Goal: Task Accomplishment & Management: Manage account settings

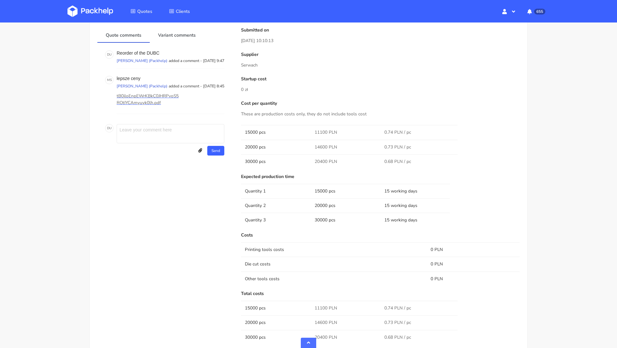
scroll to position [370, 0]
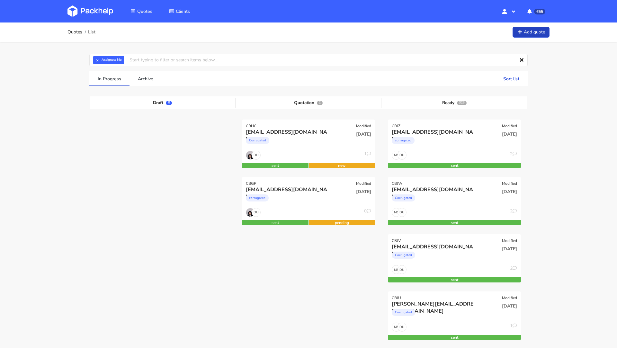
click at [536, 35] on link "Add quote" at bounding box center [530, 32] width 37 height 11
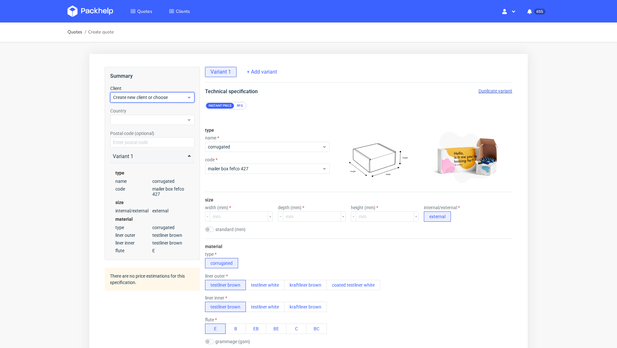
click at [137, 98] on span "Create new client or choose" at bounding box center [150, 97] width 74 height 6
paste input "[EMAIL_ADDRESS][DOMAIN_NAME]"
type input "ds@goldkindchen.de"
click at [139, 128] on div "ds@goldkindchen.de" at bounding box center [152, 124] width 79 height 12
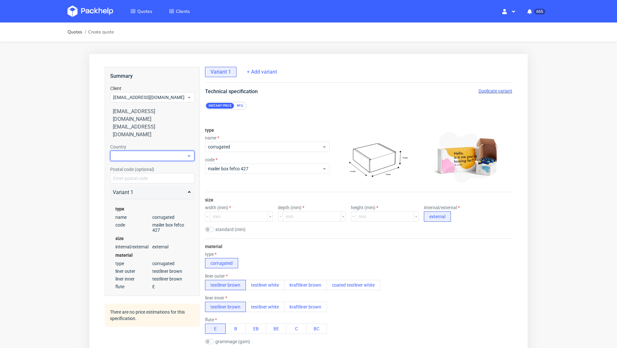
click at [132, 151] on div at bounding box center [152, 156] width 84 height 10
type input "ger"
click at [122, 170] on div "Germany" at bounding box center [152, 167] width 79 height 12
click at [67, 169] on div "Quotes Create quote Your browser does not support iframes." at bounding box center [308, 328] width 617 height 613
click at [244, 104] on div "RFQ" at bounding box center [239, 106] width 11 height 6
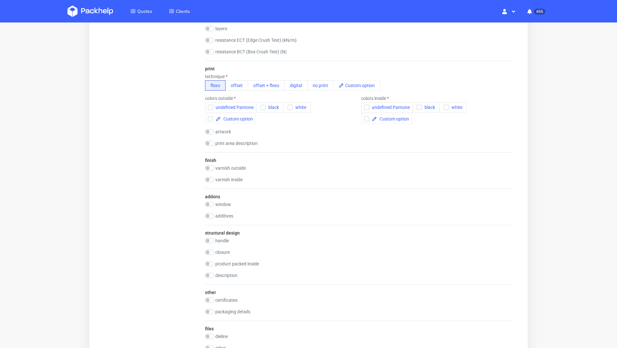
scroll to position [591, 0]
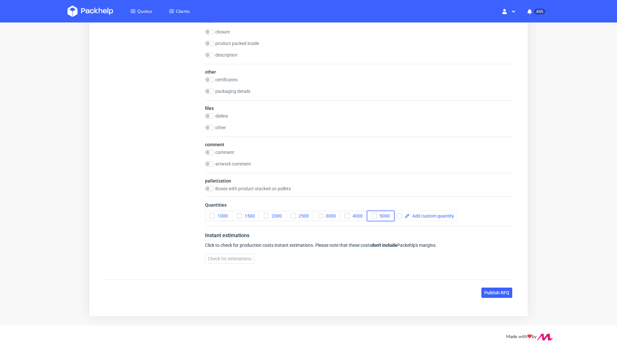
click at [383, 216] on button "5000" at bounding box center [380, 216] width 27 height 10
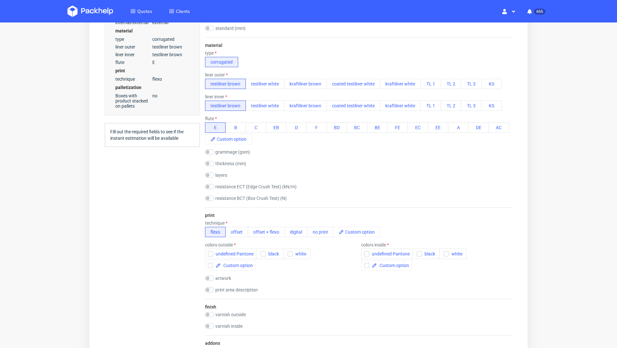
scroll to position [0, 0]
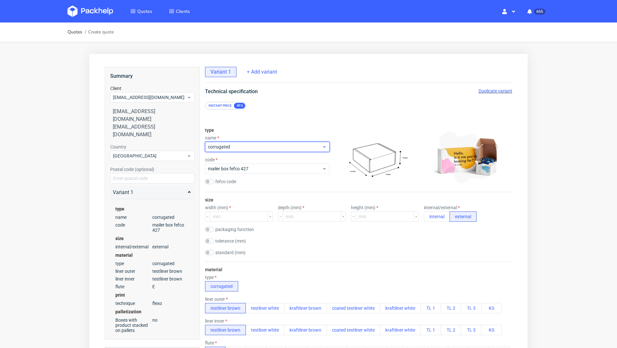
click at [241, 148] on span "corrugated" at bounding box center [265, 147] width 114 height 6
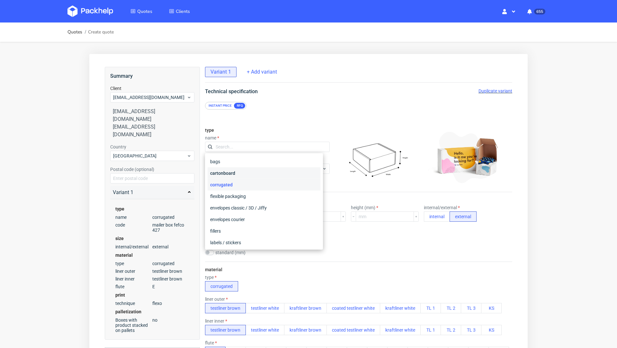
click at [238, 172] on div "cartonboard" at bounding box center [263, 173] width 113 height 12
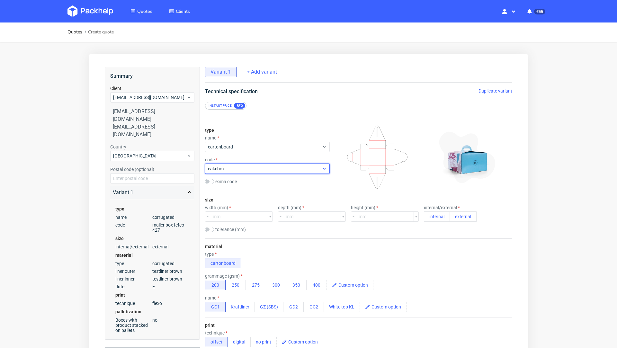
click at [230, 167] on span "cakebox" at bounding box center [265, 168] width 114 height 6
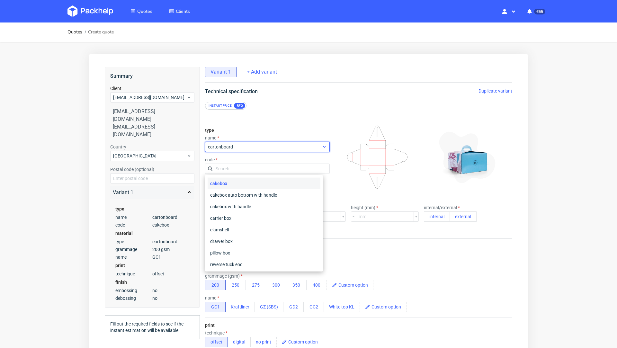
click at [234, 144] on span "cartonboard" at bounding box center [265, 147] width 114 height 6
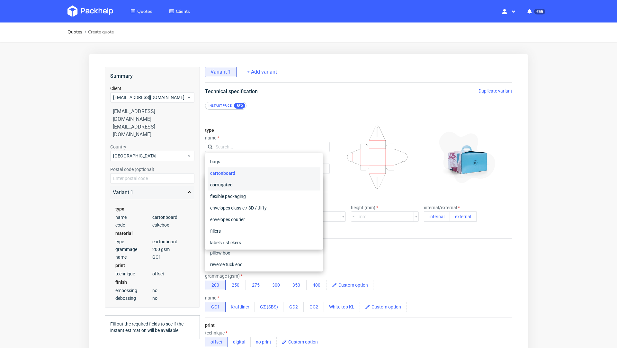
click at [237, 183] on div "corrugated" at bounding box center [263, 185] width 113 height 12
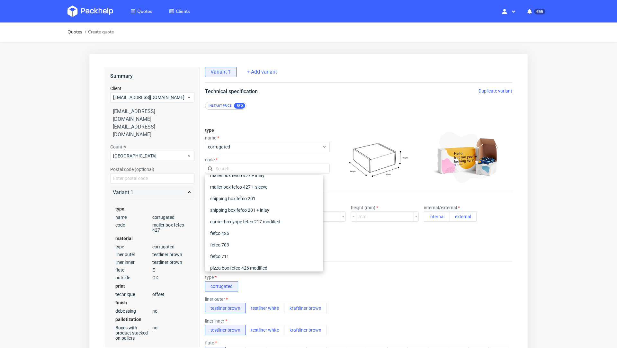
scroll to position [8, 0]
click at [247, 207] on div "shipping box fefco 201" at bounding box center [263, 210] width 113 height 12
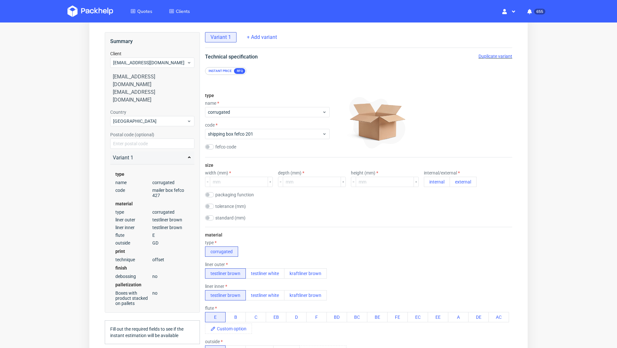
scroll to position [36, 0]
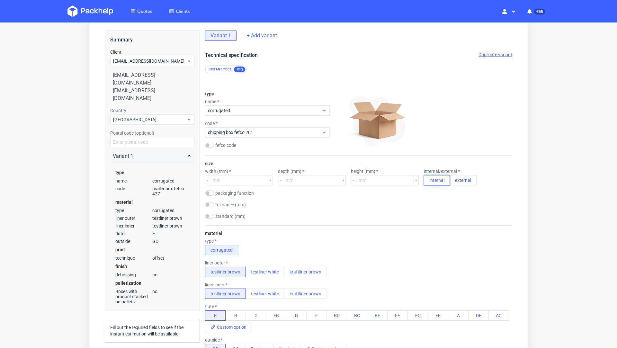
click at [424, 180] on button "internal" at bounding box center [437, 180] width 26 height 10
click at [233, 312] on button "B" at bounding box center [235, 315] width 21 height 10
click at [360, 227] on div "material type corrugated liner outer testliner brown testliner white kraftliner…" at bounding box center [358, 326] width 307 height 203
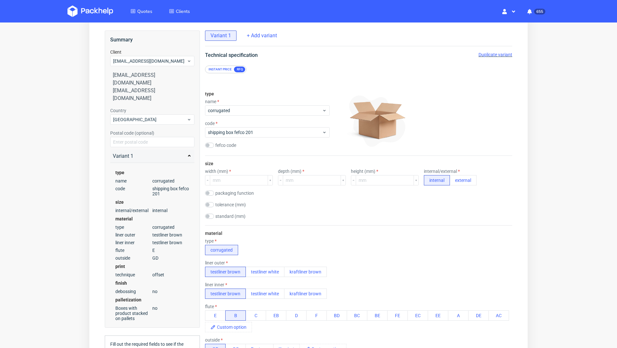
scroll to position [2, 0]
click at [357, 180] on input "number" at bounding box center [385, 180] width 58 height 10
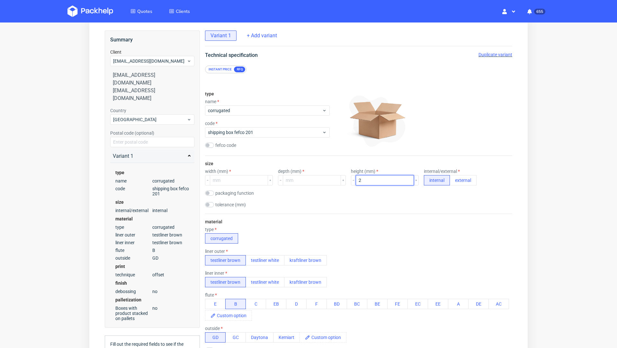
scroll to position [0, 0]
type input "240"
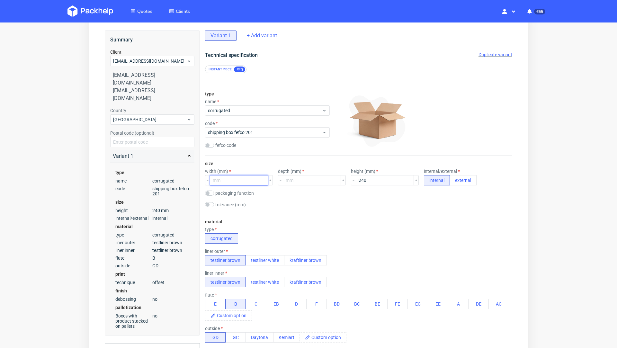
click at [221, 176] on input "number" at bounding box center [239, 180] width 58 height 10
type input "330"
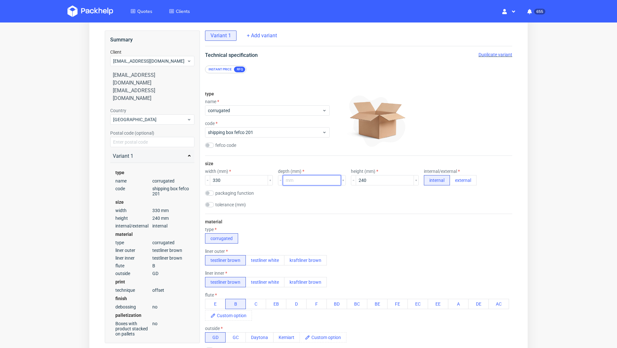
click at [293, 181] on input "number" at bounding box center [312, 180] width 58 height 10
type input "210"
click at [305, 206] on div "tolerance (mm)" at bounding box center [358, 205] width 307 height 6
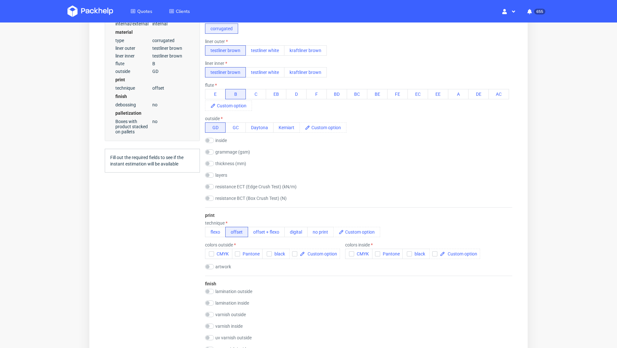
scroll to position [265, 0]
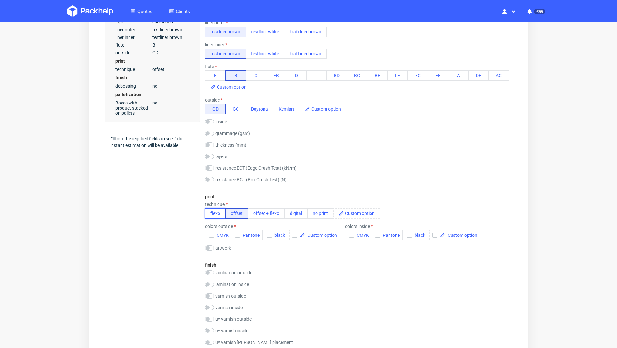
click at [208, 212] on button "flexo" at bounding box center [215, 213] width 21 height 10
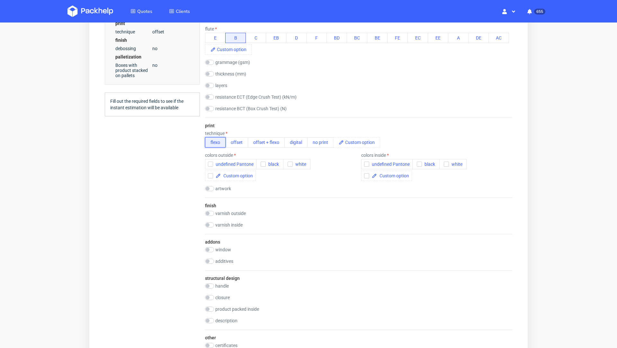
scroll to position [306, 0]
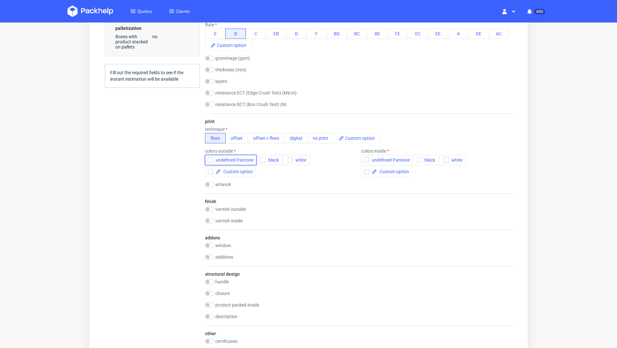
click at [235, 158] on span "undefined Pantone" at bounding box center [233, 159] width 40 height 5
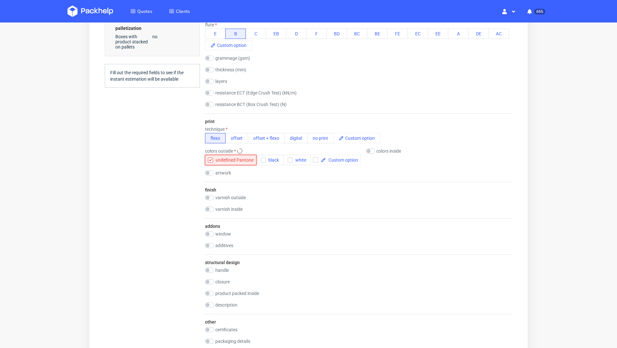
scroll to position [0, 0]
click at [215, 159] on span "undefined Pantone" at bounding box center [233, 159] width 40 height 5
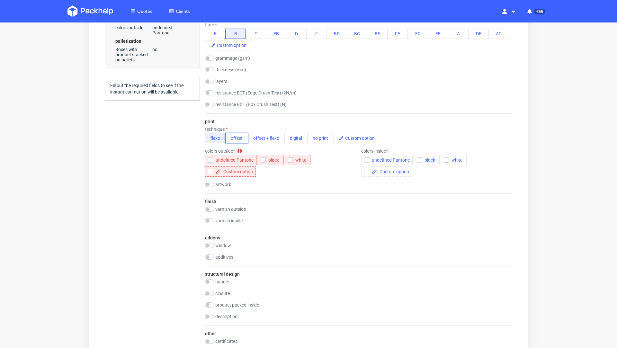
click at [236, 139] on button "offset" at bounding box center [236, 138] width 23 height 10
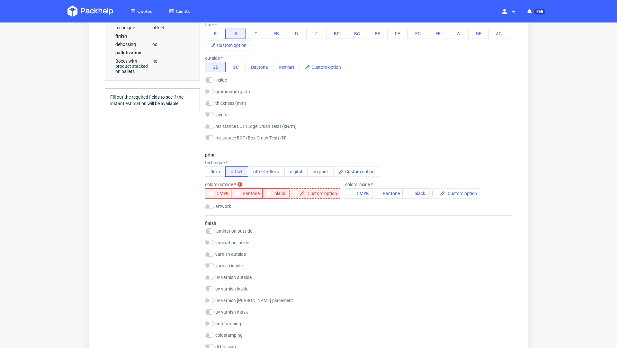
click at [241, 192] on span "Pantone" at bounding box center [250, 193] width 20 height 5
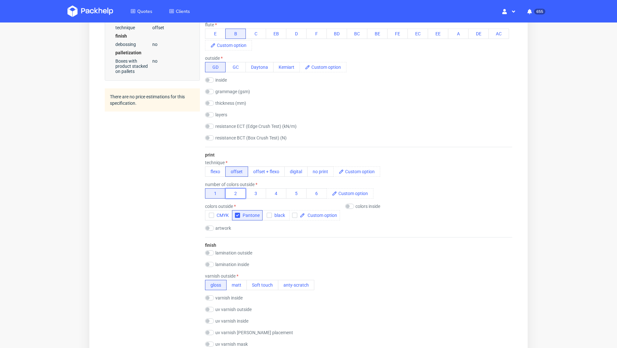
click at [238, 191] on button "2" at bounding box center [235, 193] width 21 height 10
click at [220, 174] on button "flexo" at bounding box center [215, 171] width 21 height 10
checkbox input "true"
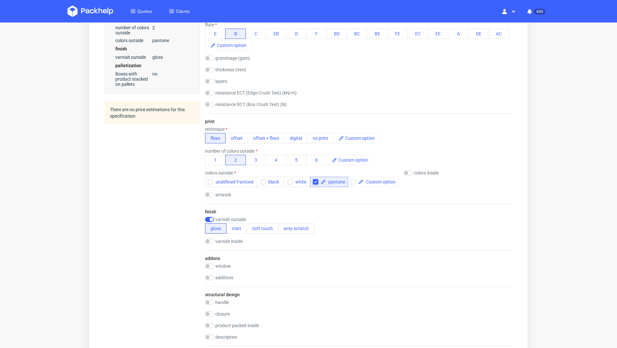
click at [314, 183] on input "checkbox" at bounding box center [315, 181] width 5 height 5
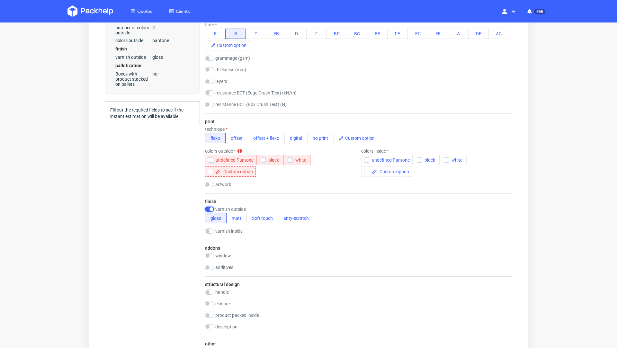
click at [209, 209] on input "checkbox" at bounding box center [209, 209] width 9 height 5
checkbox input "false"
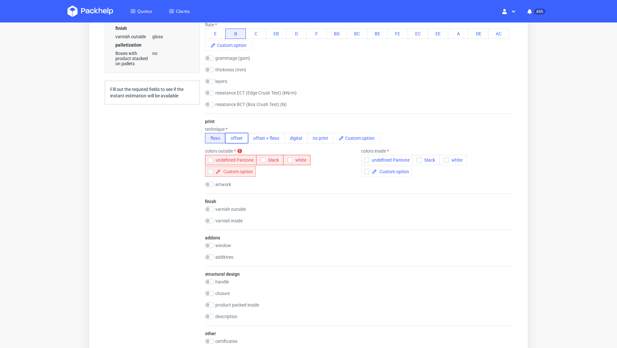
click at [236, 138] on button "offset" at bounding box center [236, 138] width 23 height 10
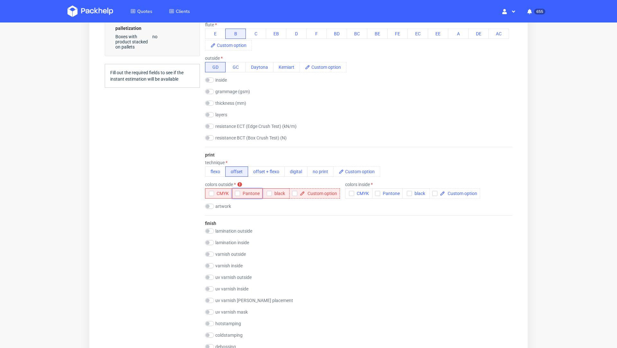
click at [237, 194] on use "button" at bounding box center [237, 193] width 3 height 2
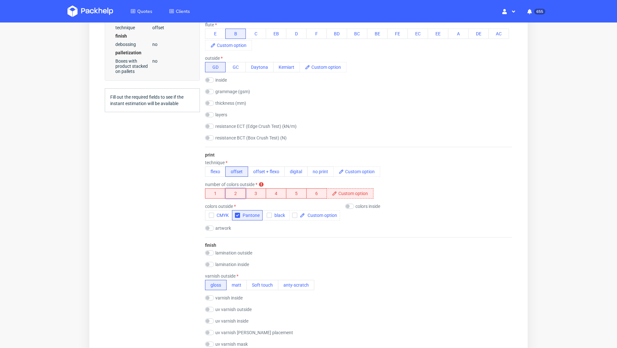
click at [235, 194] on button "2" at bounding box center [235, 193] width 21 height 10
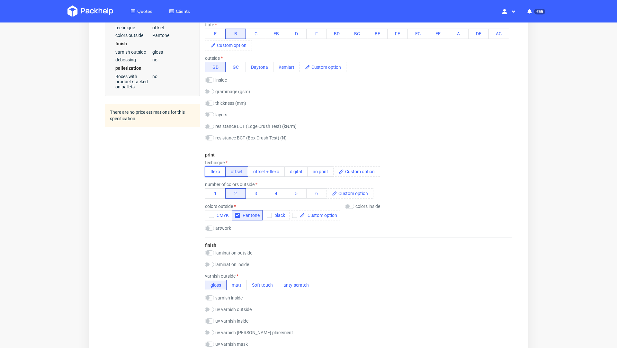
click at [217, 175] on button "flexo" at bounding box center [215, 171] width 21 height 10
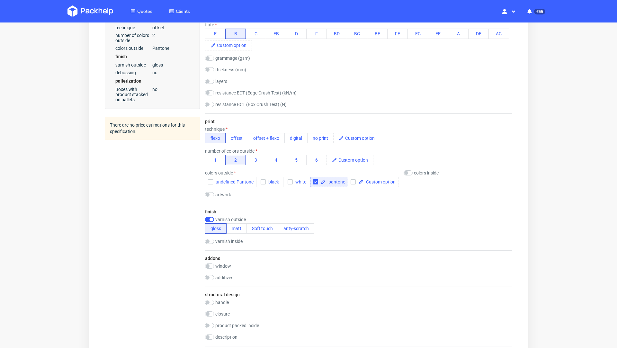
click at [167, 198] on div "Summary Client ds@goldkindchen.de ds@goldkindchen.de ds@goldkindchen.de Country…" at bounding box center [152, 155] width 95 height 790
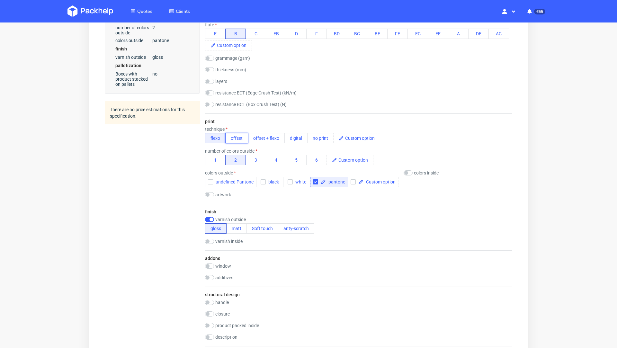
click at [233, 138] on button "offset" at bounding box center [236, 138] width 23 height 10
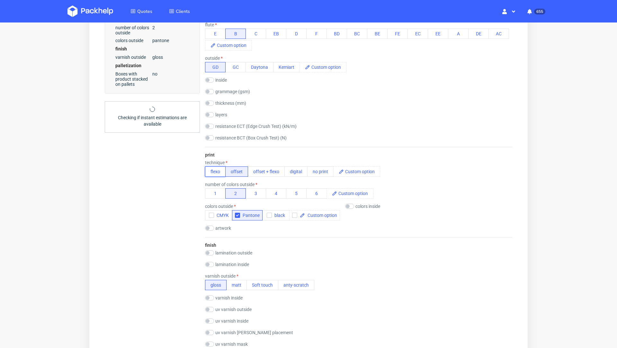
click at [215, 166] on button "flexo" at bounding box center [215, 171] width 21 height 10
checkbox input "true"
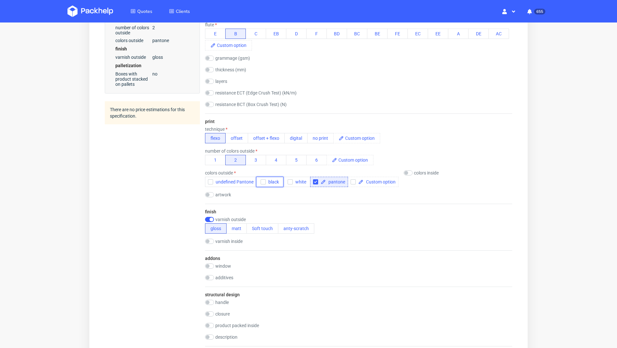
click at [266, 181] on span "black" at bounding box center [272, 181] width 13 height 5
click at [289, 183] on icon "button" at bounding box center [290, 182] width 4 height 4
click at [316, 183] on input "checkbox" at bounding box center [315, 181] width 5 height 5
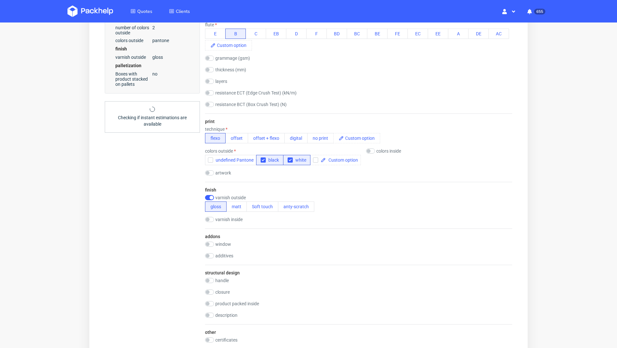
click at [147, 191] on div "Summary Client ds@goldkindchen.de ds@goldkindchen.de ds@goldkindchen.de Country…" at bounding box center [152, 144] width 95 height 769
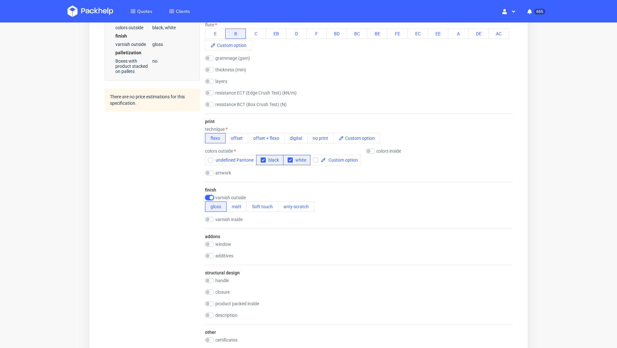
click at [207, 196] on input "checkbox" at bounding box center [209, 197] width 9 height 5
checkbox input "false"
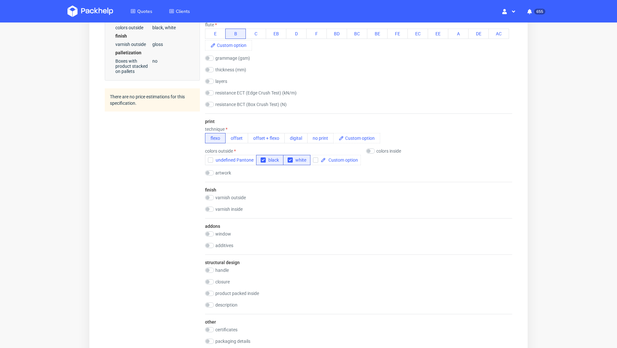
click at [172, 190] on div "Summary Client ds@goldkindchen.de ds@goldkindchen.de ds@goldkindchen.de Country…" at bounding box center [152, 139] width 95 height 758
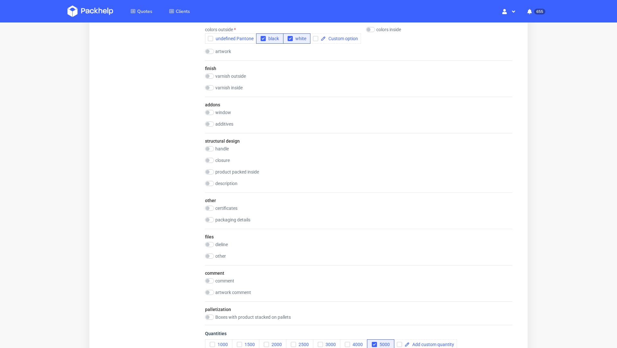
scroll to position [429, 0]
click at [331, 169] on div "product packed inside" at bounding box center [358, 171] width 307 height 6
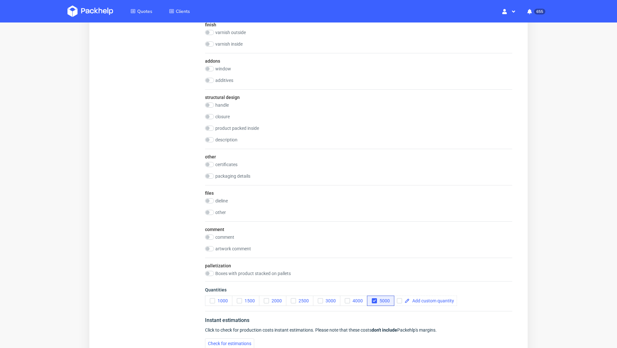
scroll to position [473, 0]
click at [208, 114] on input "checkbox" at bounding box center [209, 115] width 9 height 5
checkbox input "true"
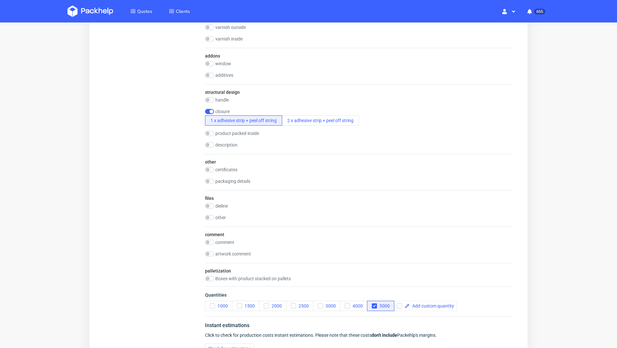
scroll to position [477, 0]
click at [210, 239] on input "checkbox" at bounding box center [209, 241] width 9 height 5
checkbox input "true"
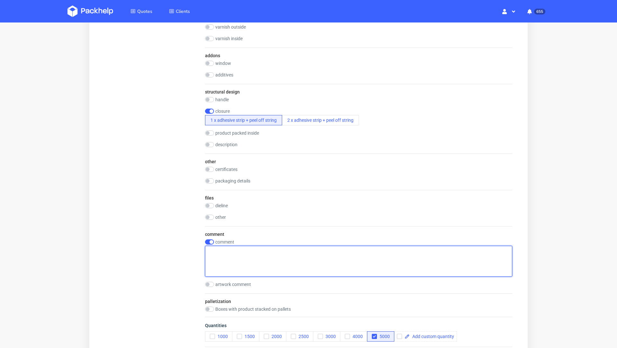
click at [248, 255] on textarea at bounding box center [358, 261] width 307 height 31
paste textarea "5 000 sztuk Wymiary wewnętrzne Długość: 330 mm Szerokość: 210 mm Wysokość: 240 …"
click at [207, 271] on textarea "5 000 sztuk Wymiary wewnętrzne Długość: 330 mm Szerokość: 210 mm Wysokość: 240 …" at bounding box center [358, 261] width 307 height 31
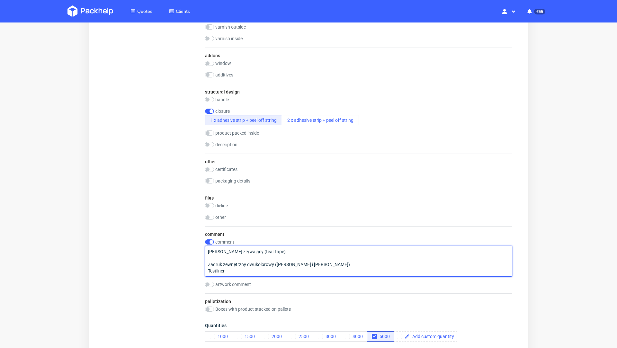
click at [207, 256] on textarea "5 000 sztuk Wymiary wewnętrzne Długość: 330 mm Szerokość: 210 mm Wysokość: 240 …" at bounding box center [358, 261] width 307 height 31
click at [209, 251] on textarea "5 000 sztuk Wymiary wewnętrzne Długość: 330 mm Szerokość: 210 mm Wysokość: 240 …" at bounding box center [358, 261] width 307 height 31
click at [209, 260] on textarea "5 000 sztuk Wymiary wewnętrzne Długość: 330 mm Szerokość: 210 mm Wysokość: 240 …" at bounding box center [358, 261] width 307 height 31
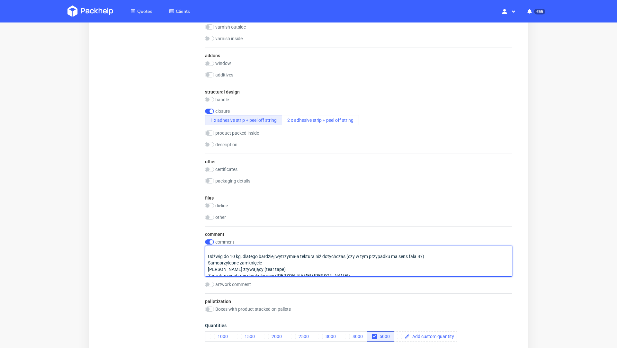
scroll to position [47, 0]
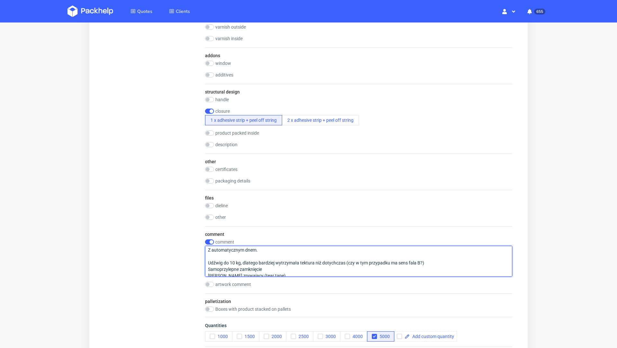
click at [209, 251] on textarea "5 000 sztuk Wymiary wewnętrzne Długość: 330 mm Szerokość: 210 mm Wysokość: 240 …" at bounding box center [358, 261] width 307 height 31
click at [209, 254] on textarea "5 000 sztuk Wymiary wewnętrzne Długość: 330 mm Szerokość: 210 mm Wysokość: 240 …" at bounding box center [358, 261] width 307 height 31
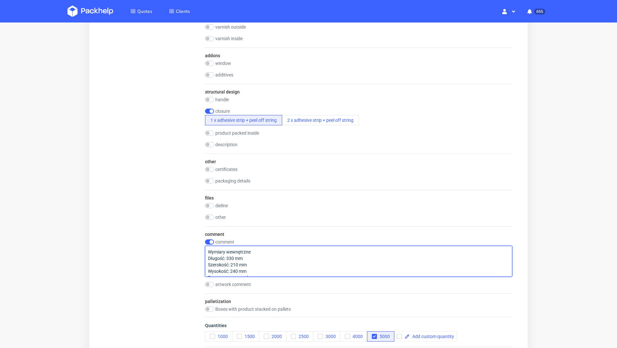
scroll to position [0, 0]
click at [210, 257] on textarea "5 000 sztuk Wymiary wewnętrzne Długość: 330 mm Szerokość: 210 mm Wysokość: 240 …" at bounding box center [358, 261] width 307 height 31
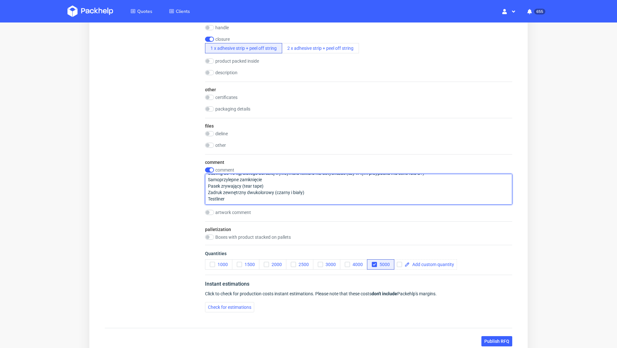
scroll to position [597, 0]
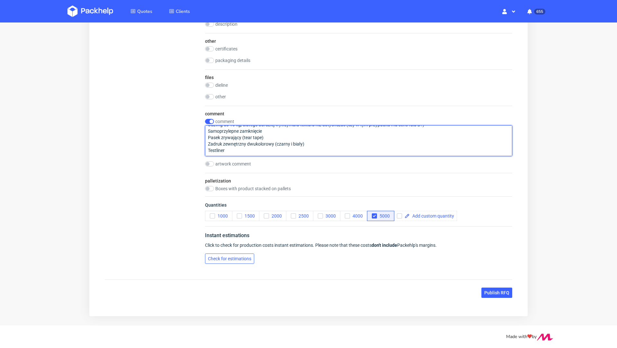
type textarea "5 000 sztuk Wymiary wewnętrzne Długość: 330 mm Szerokość: 210 mm Wysokość: 240 …"
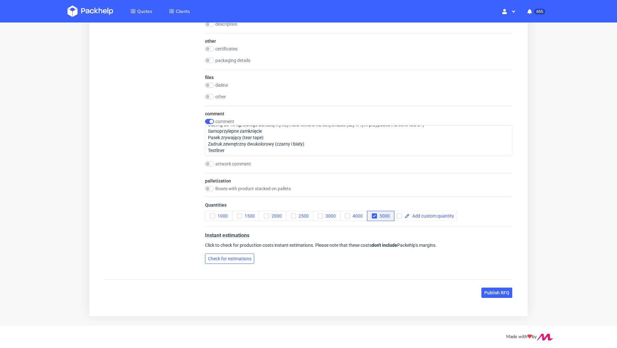
click at [248, 253] on button "Check for estimations" at bounding box center [229, 258] width 49 height 10
click at [485, 291] on span "Publish RFQ" at bounding box center [496, 292] width 25 height 4
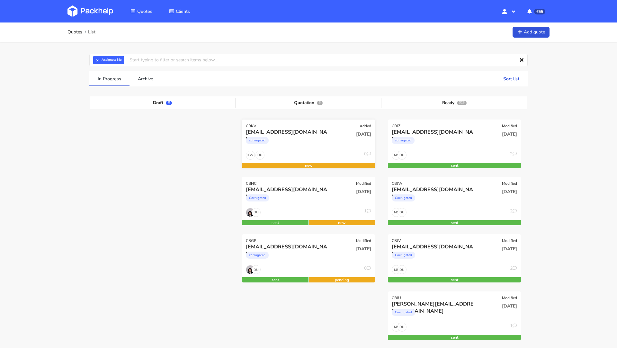
click at [275, 132] on div "[EMAIL_ADDRESS][DOMAIN_NAME]" at bounding box center [288, 131] width 85 height 7
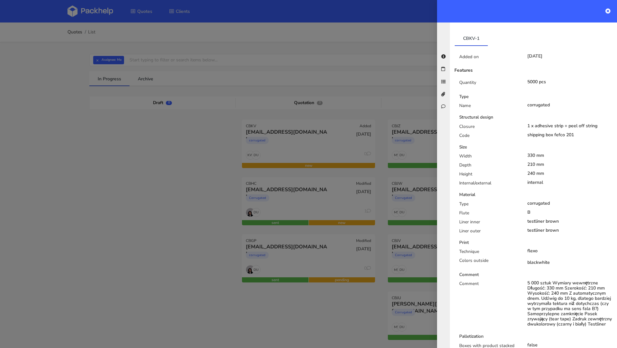
scroll to position [150, 0]
click at [220, 160] on div at bounding box center [308, 174] width 617 height 348
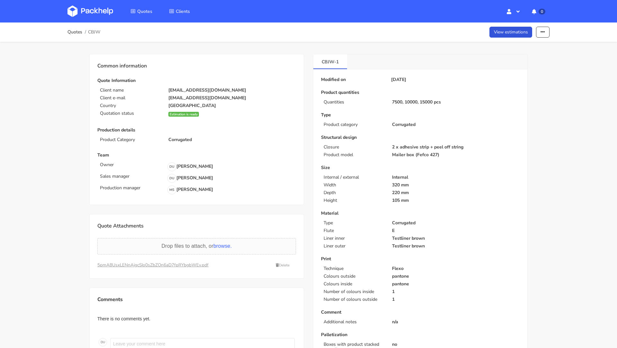
scroll to position [120, 0]
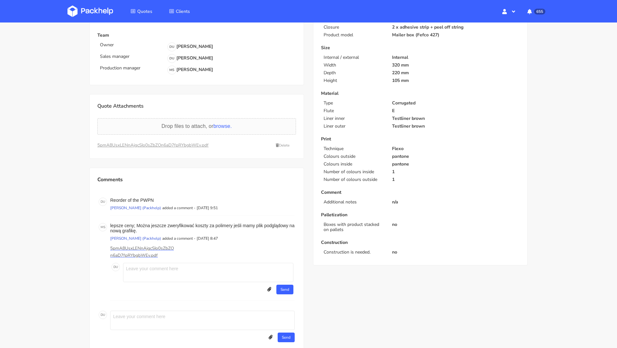
click at [534, 190] on div "Common information Quote Information Client name [EMAIL_ADDRESS][DOMAIN_NAME] C…" at bounding box center [308, 141] width 463 height 439
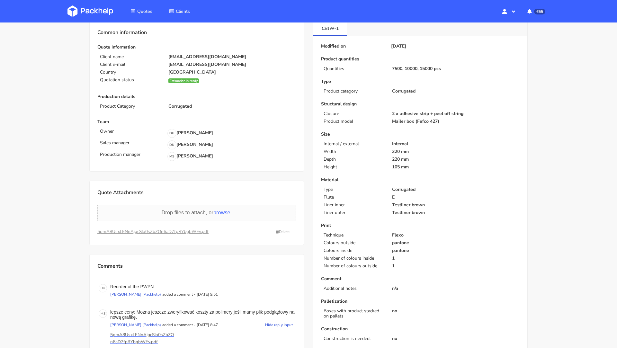
scroll to position [0, 0]
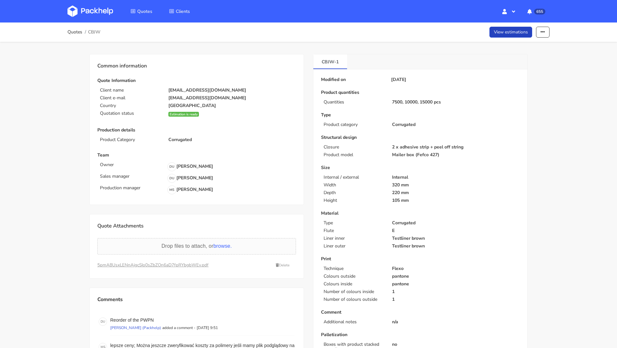
click at [521, 34] on link "View estimations" at bounding box center [510, 32] width 43 height 11
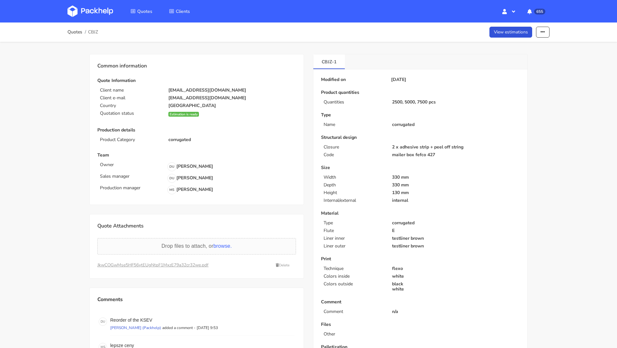
scroll to position [148, 0]
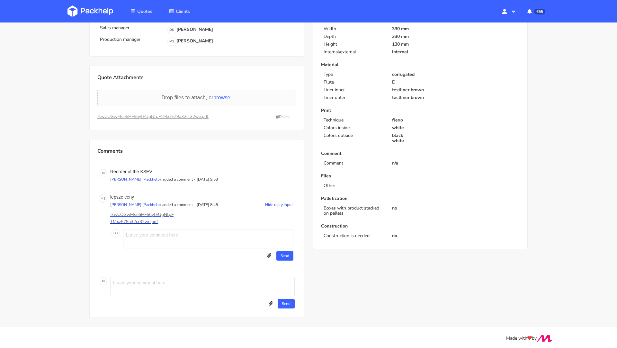
click at [132, 214] on p "JkwCOGwMse5HF56ytEUgNtpF1MxzE79a32cr32we.pdf" at bounding box center [142, 218] width 64 height 14
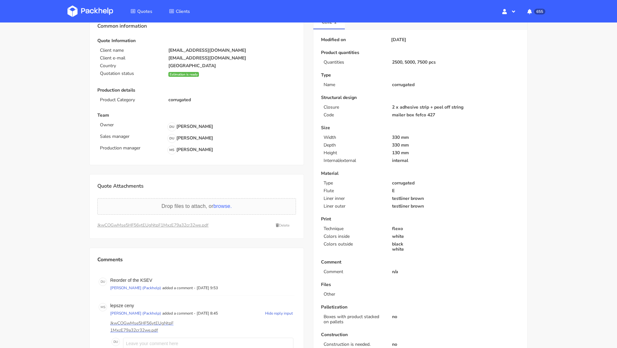
scroll to position [0, 0]
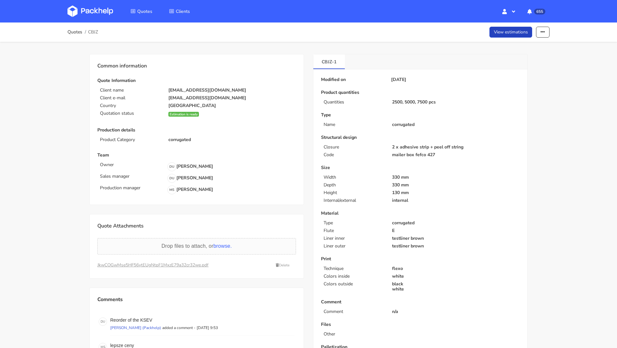
click at [506, 37] on link "View estimations" at bounding box center [510, 32] width 43 height 11
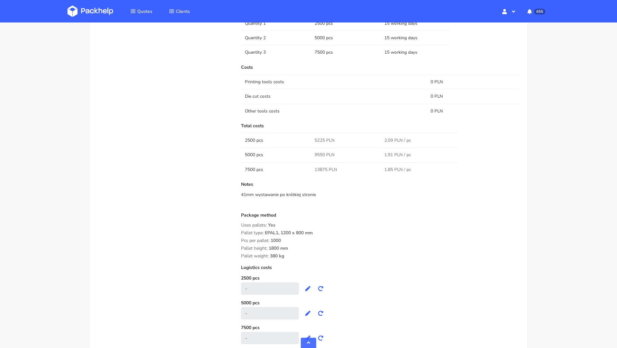
scroll to position [511, 0]
click at [306, 109] on td "Other tools costs" at bounding box center [334, 112] width 186 height 14
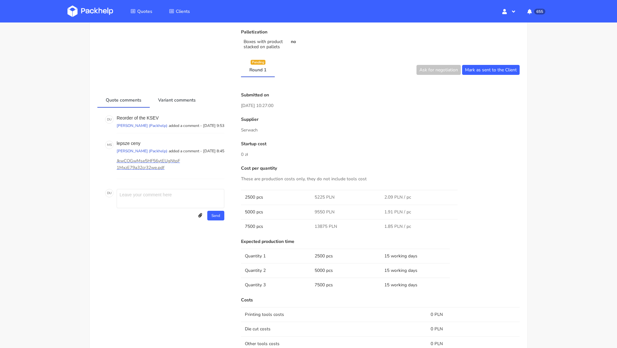
scroll to position [0, 0]
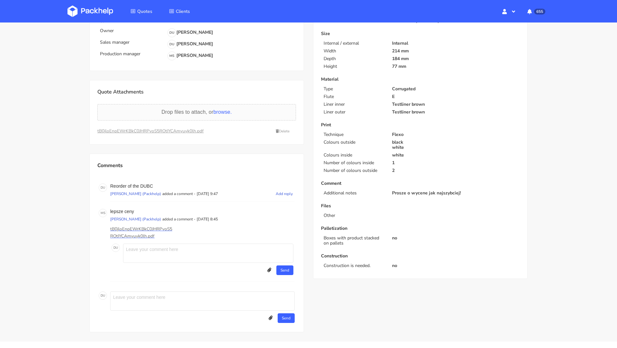
scroll to position [137, 0]
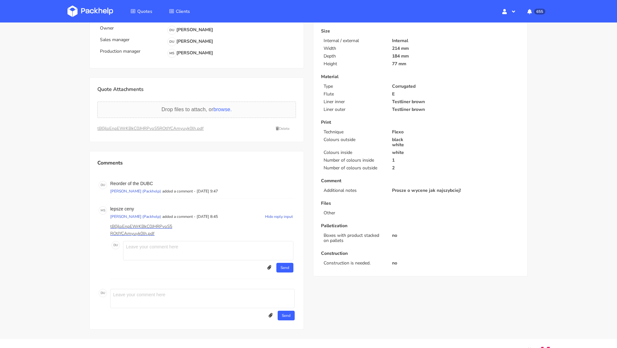
click at [145, 228] on p "tB0jloEnpEWrKBkC0JHRPvoS5ROtIYCAmyuyk0lh.pdf" at bounding box center [142, 230] width 64 height 14
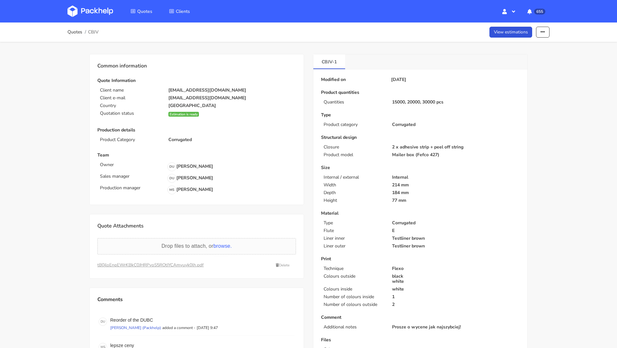
scroll to position [5, 0]
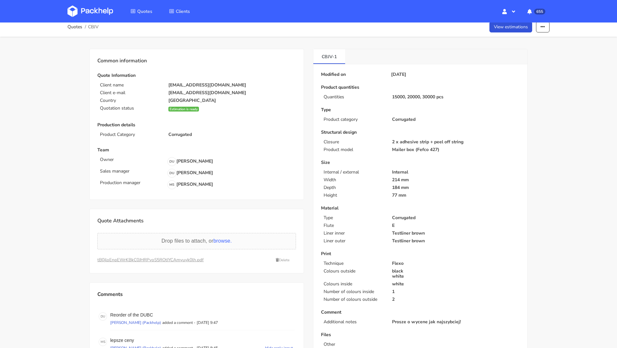
click at [499, 33] on div "Quotes CBJV View estimations Edit quote Show estimations Reject quote" at bounding box center [308, 27] width 482 height 13
click at [499, 27] on link "View estimations" at bounding box center [510, 27] width 43 height 11
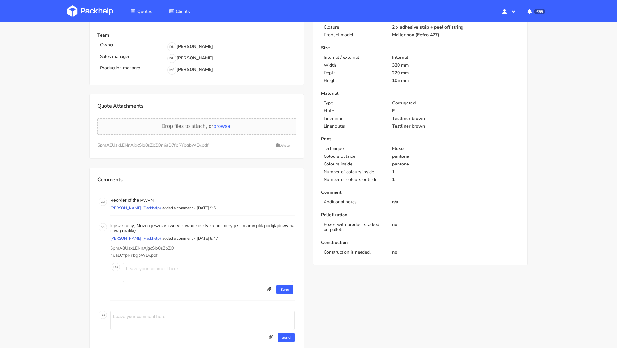
scroll to position [127, 0]
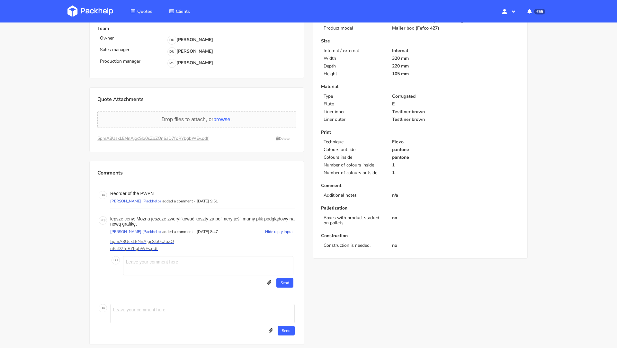
click at [150, 242] on p "5pmA8UsxLENnAjgcSIo0sZbZOn6aD7fpRYbgbWEv.pdf" at bounding box center [142, 245] width 64 height 14
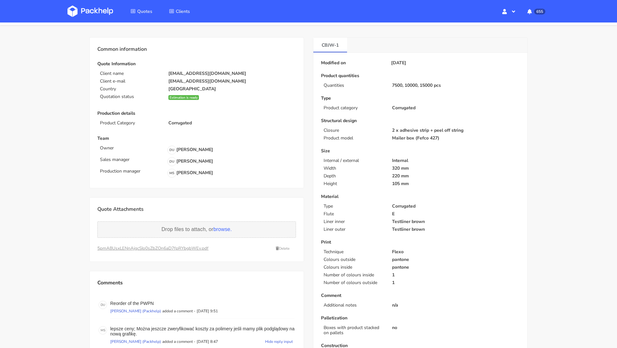
scroll to position [0, 0]
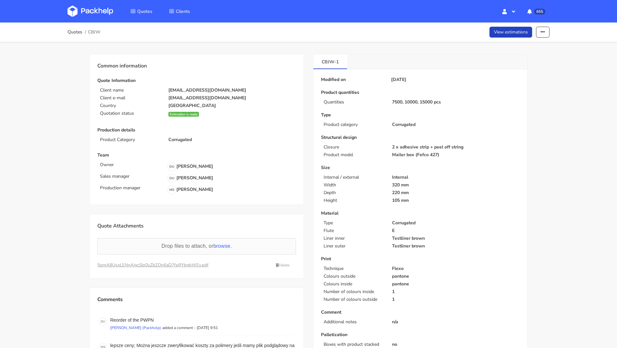
click at [512, 32] on link "View estimations" at bounding box center [510, 32] width 43 height 11
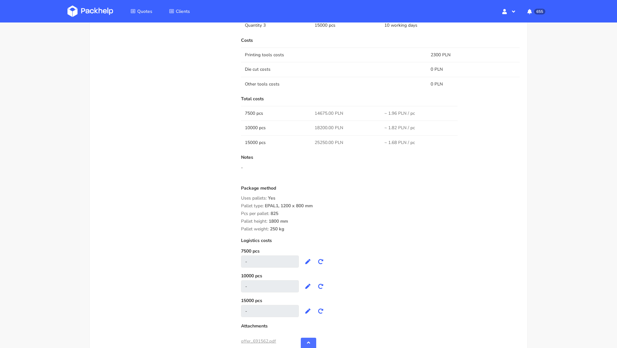
scroll to position [579, 0]
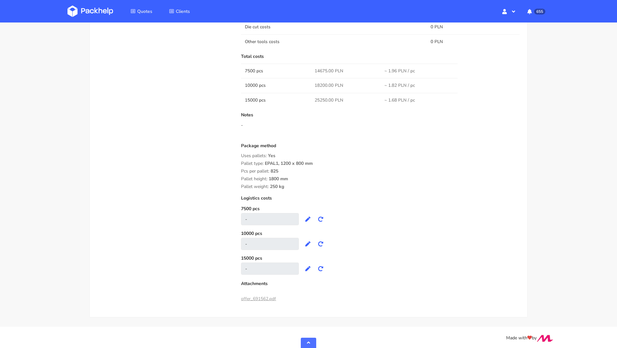
click at [321, 119] on div "Notes -" at bounding box center [380, 125] width 278 height 26
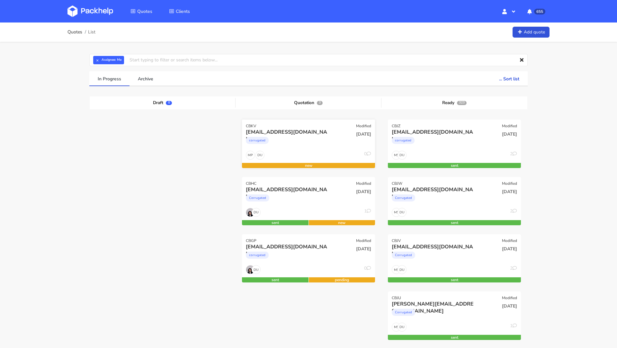
click at [273, 136] on div "corrugated" at bounding box center [288, 142] width 85 height 13
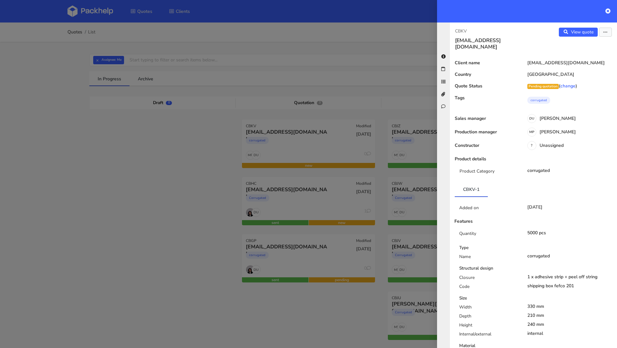
click at [462, 32] on p "CBKV" at bounding box center [491, 31] width 73 height 7
copy p "CBKV"
click at [172, 165] on div at bounding box center [308, 174] width 617 height 348
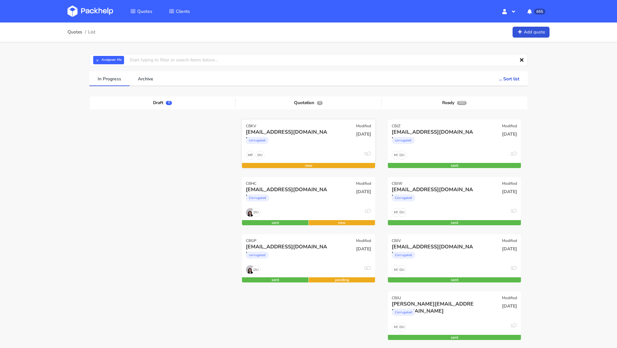
click at [255, 122] on div "CBKV Modified" at bounding box center [308, 123] width 133 height 9
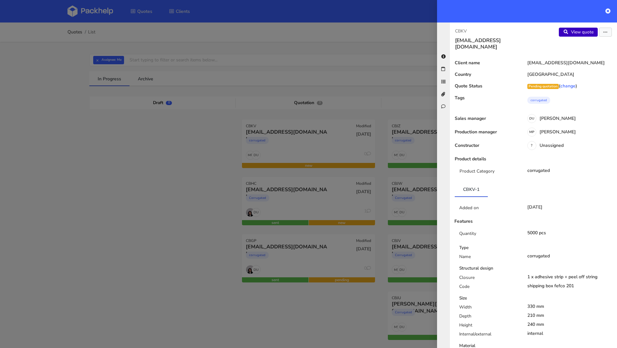
click at [571, 30] on link "View quote" at bounding box center [578, 32] width 39 height 9
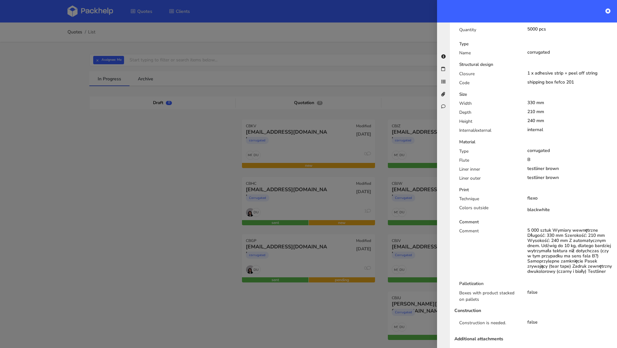
scroll to position [262, 0]
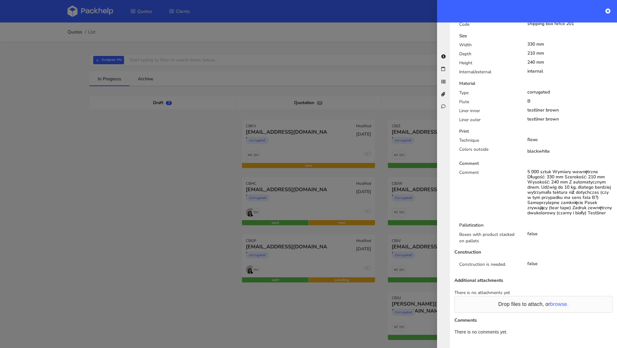
click at [129, 185] on div at bounding box center [308, 174] width 617 height 348
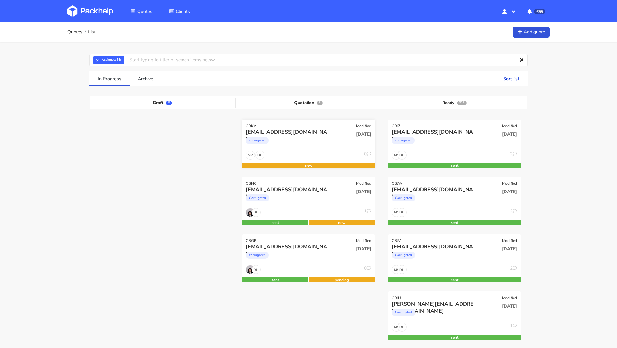
click at [267, 142] on div "corrugated" at bounding box center [257, 140] width 23 height 7
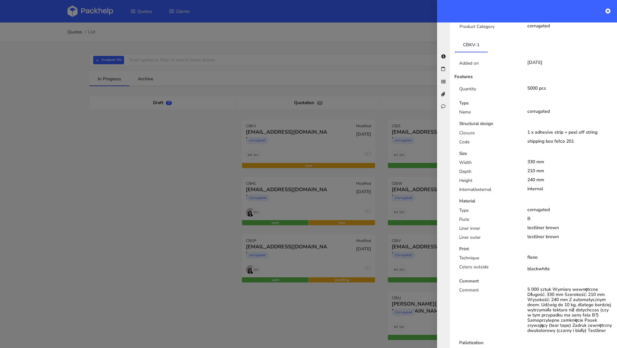
scroll to position [137, 0]
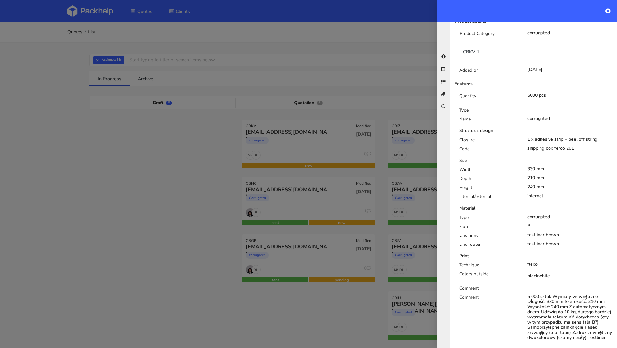
click at [147, 149] on div at bounding box center [308, 174] width 617 height 348
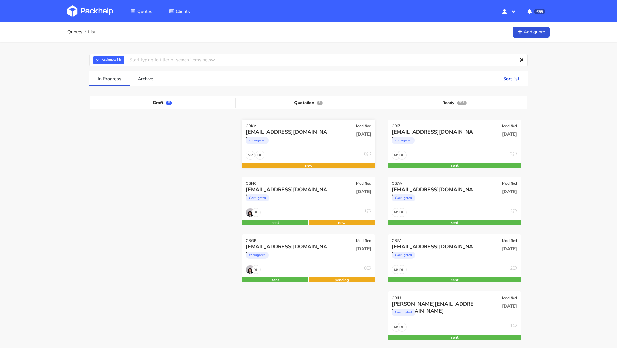
click at [281, 124] on div "CBKV Modified" at bounding box center [308, 123] width 133 height 9
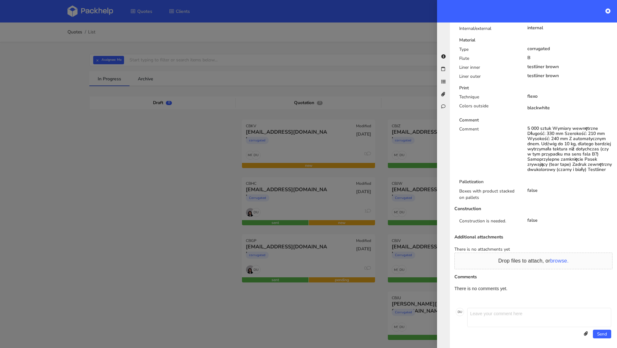
scroll to position [0, 0]
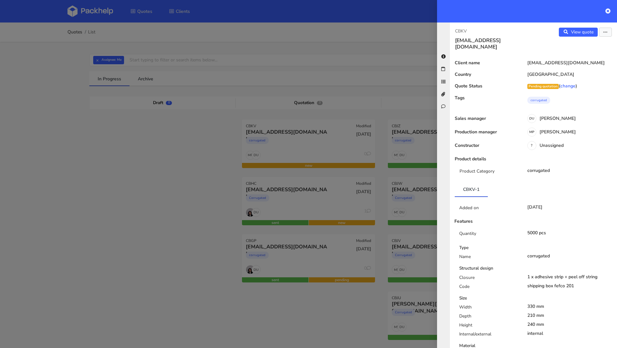
click at [143, 190] on div at bounding box center [308, 174] width 617 height 348
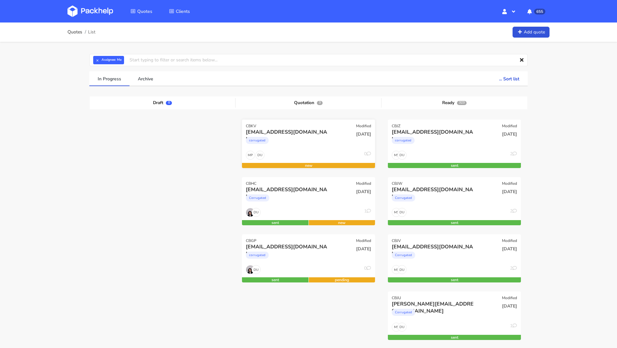
click at [274, 137] on div "corrugated" at bounding box center [288, 142] width 85 height 13
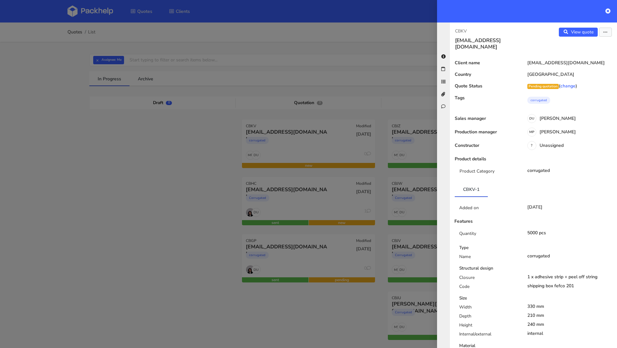
click at [128, 180] on div at bounding box center [308, 174] width 617 height 348
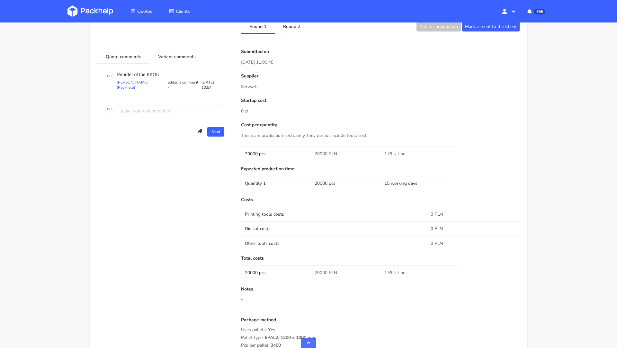
scroll to position [326, 0]
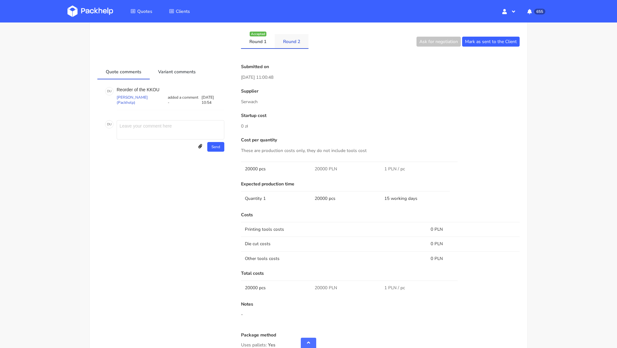
click at [293, 43] on link "Round 2" at bounding box center [292, 41] width 34 height 14
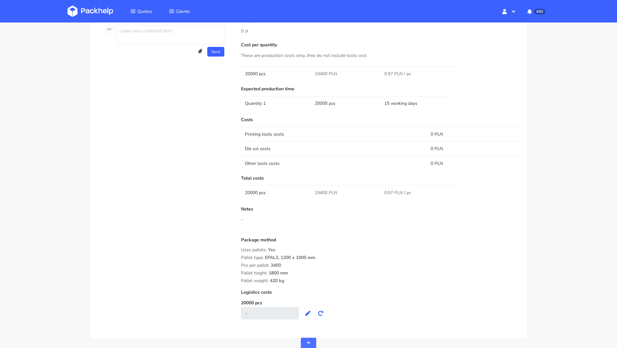
scroll to position [417, 0]
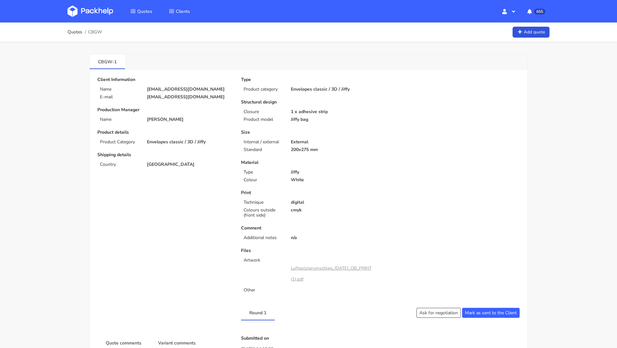
click at [97, 33] on span "CBGW" at bounding box center [95, 32] width 14 height 5
copy span "CBGW"
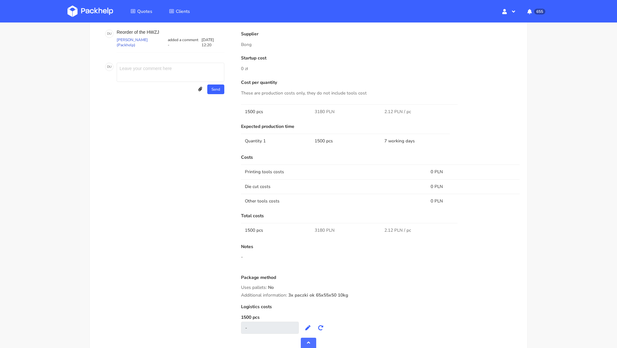
scroll to position [365, 0]
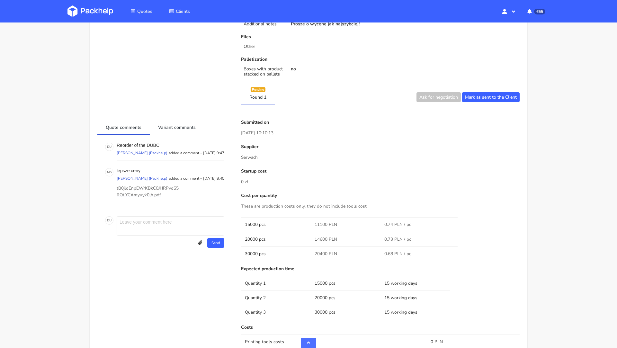
scroll to position [281, 0]
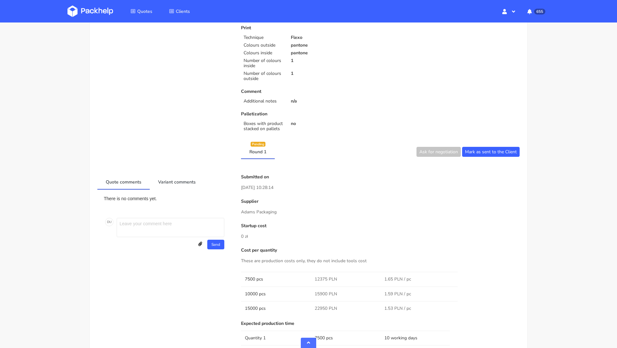
scroll to position [196, 0]
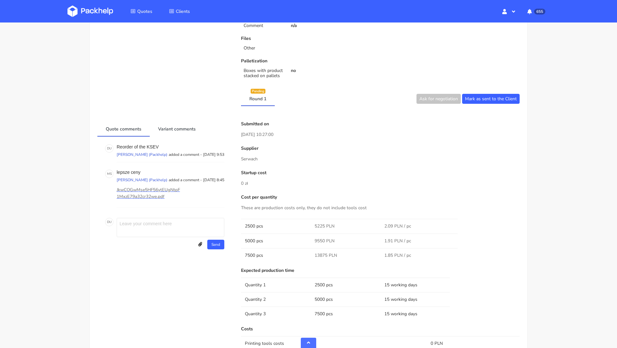
scroll to position [251, 0]
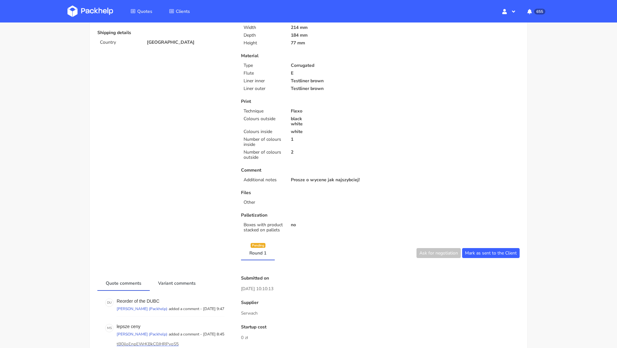
scroll to position [99, 0]
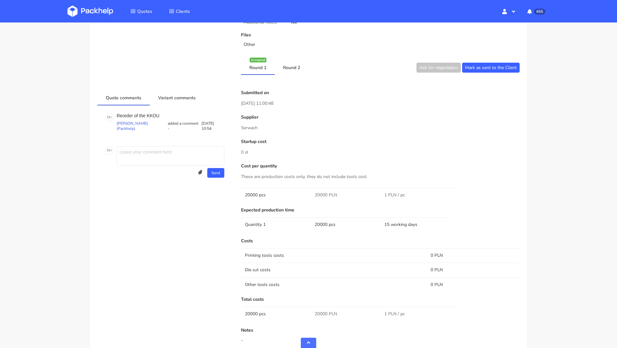
scroll to position [292, 0]
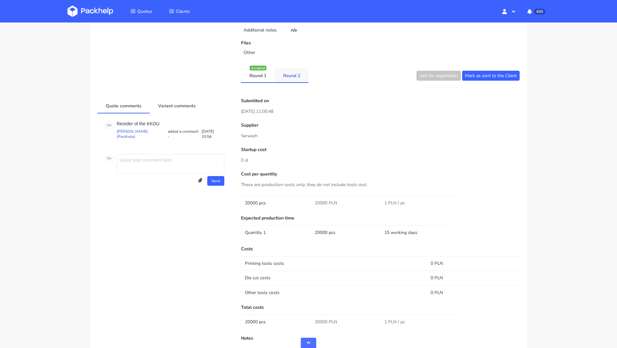
click at [288, 80] on link "Round 2" at bounding box center [292, 75] width 34 height 14
click at [257, 77] on link "Round 1" at bounding box center [258, 75] width 34 height 14
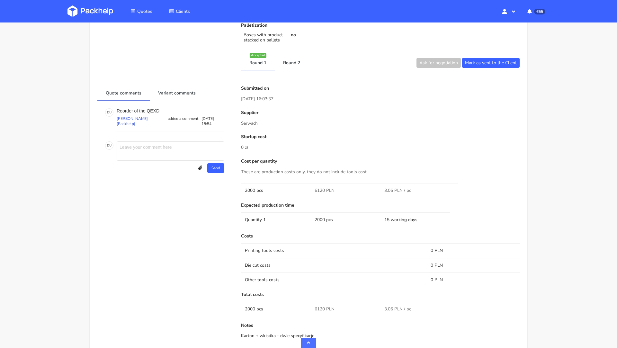
scroll to position [391, 0]
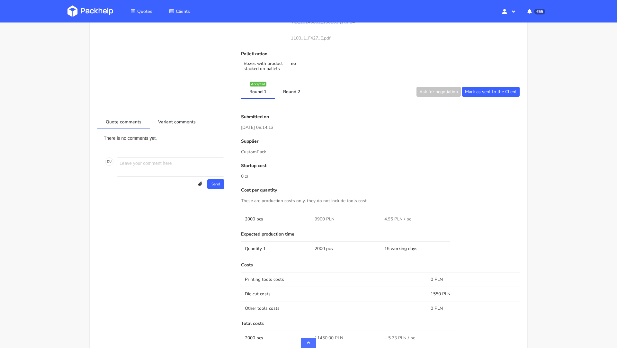
scroll to position [443, 0]
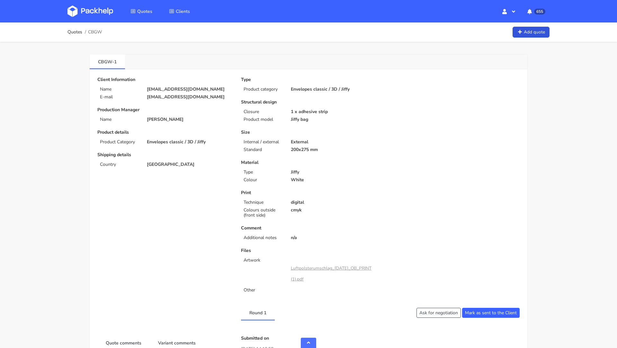
scroll to position [365, 0]
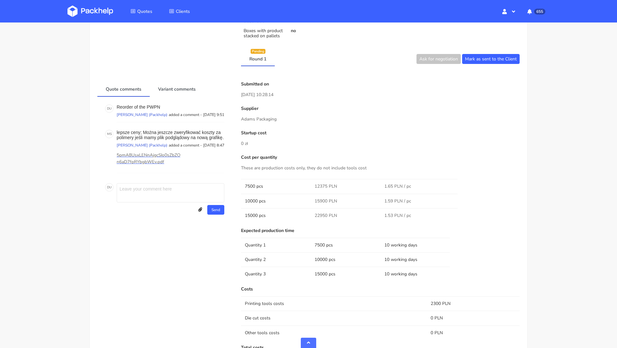
scroll to position [297, 0]
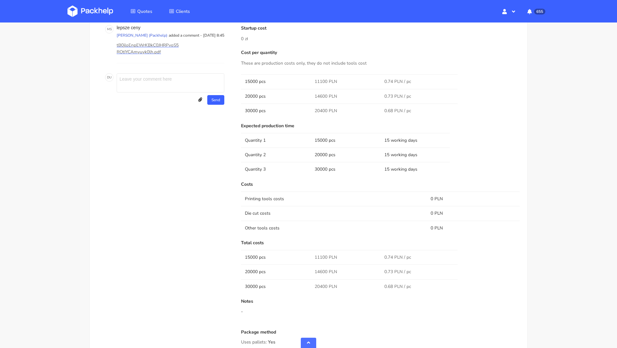
scroll to position [420, 0]
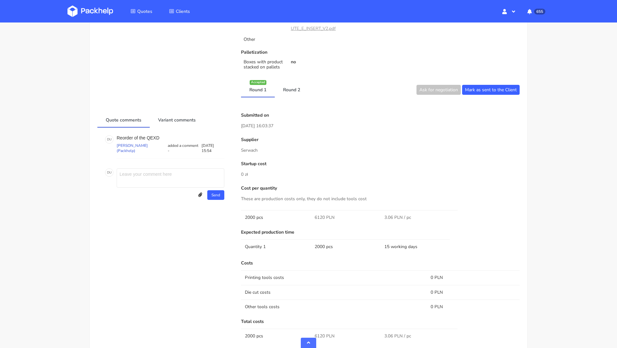
scroll to position [391, 0]
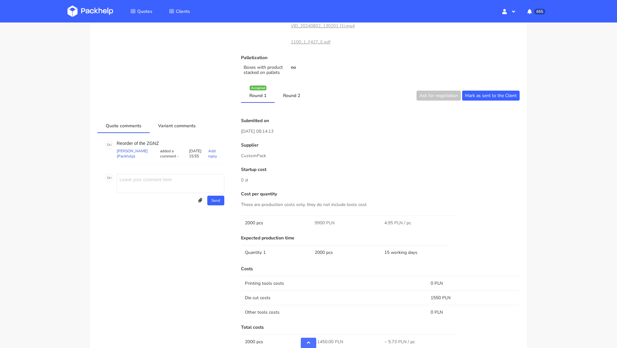
scroll to position [463, 0]
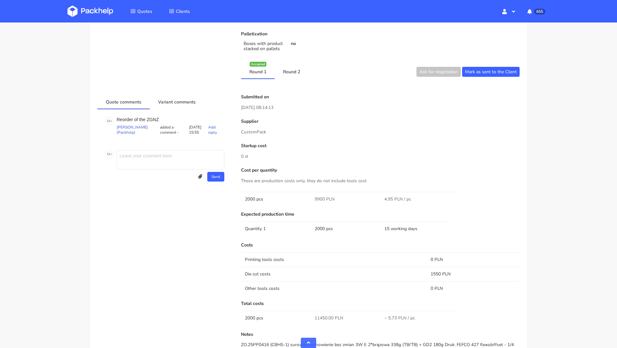
click at [153, 117] on p "Reorder of the ZGNZ" at bounding box center [171, 119] width 108 height 5
copy p "ZGNZ"
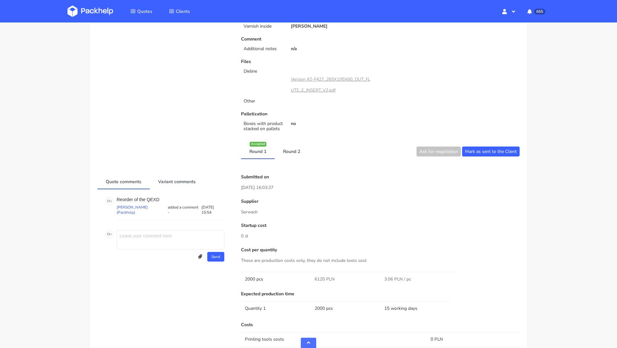
scroll to position [370, 0]
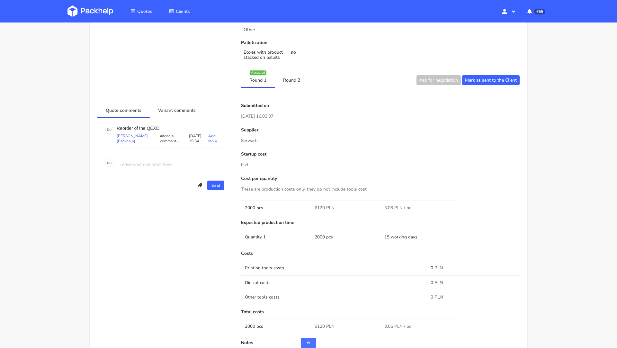
click at [154, 126] on p "Reorder of the QEXD" at bounding box center [171, 128] width 108 height 5
copy p "QEXD"
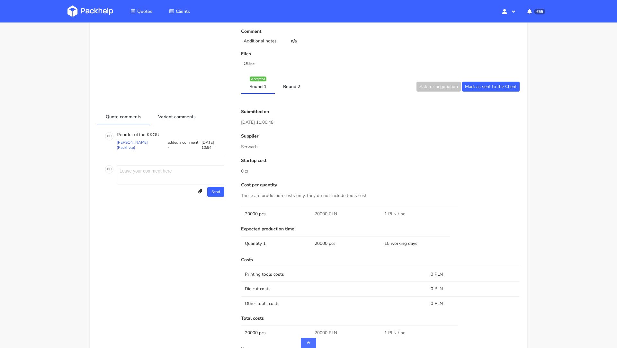
scroll to position [336, 0]
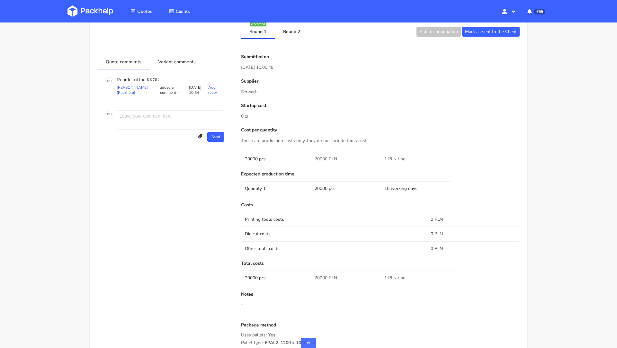
click at [152, 80] on p "Reorder of the KKOU" at bounding box center [171, 79] width 108 height 5
copy p "KKOU"
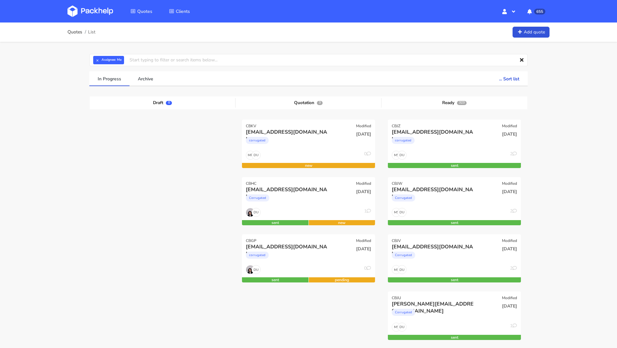
click at [93, 4] on link at bounding box center [94, 11] width 55 height 19
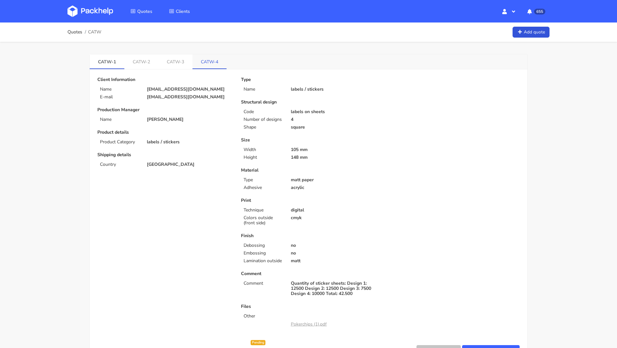
click at [208, 59] on link "CATW-4" at bounding box center [209, 61] width 34 height 14
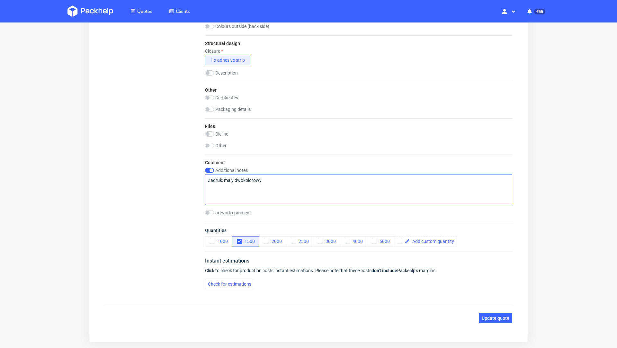
click at [243, 181] on textarea "Zadruk: maly dwokolorowy" at bounding box center [358, 189] width 307 height 31
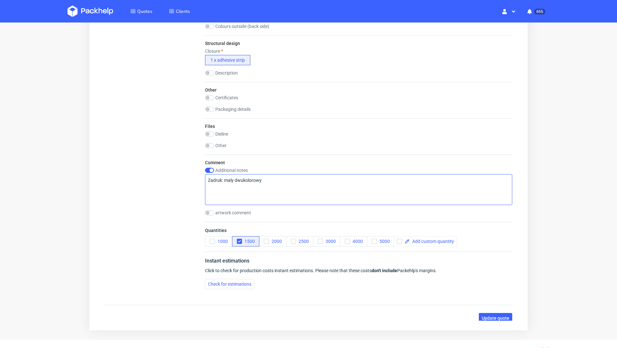
click at [286, 179] on textarea "Zadruk: maly dwukolorowy" at bounding box center [358, 189] width 307 height 31
click at [224, 180] on textarea "Zadruk: maly dwukolorowy tekst" at bounding box center [358, 189] width 307 height 31
click at [223, 180] on textarea "Zadruk: maly dwukolorowy tekst" at bounding box center [358, 189] width 307 height 31
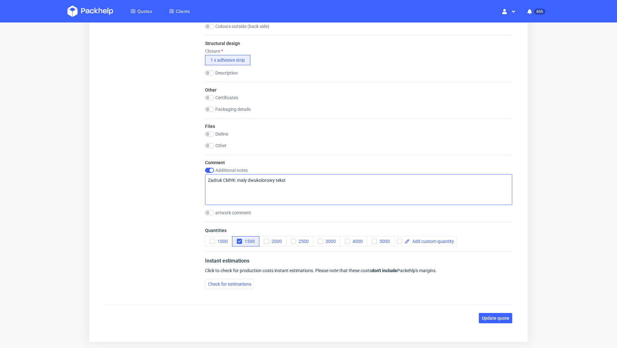
click at [300, 180] on textarea "Zadruk CMYK: maly dwukolorowy tekst" at bounding box center [358, 189] width 307 height 31
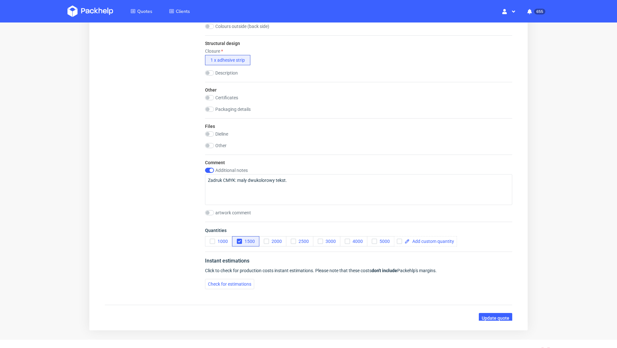
type textarea "Zadruk CMYK: maly dwukolorowy tekst."
click at [496, 316] on span "Update quote" at bounding box center [495, 318] width 28 height 4
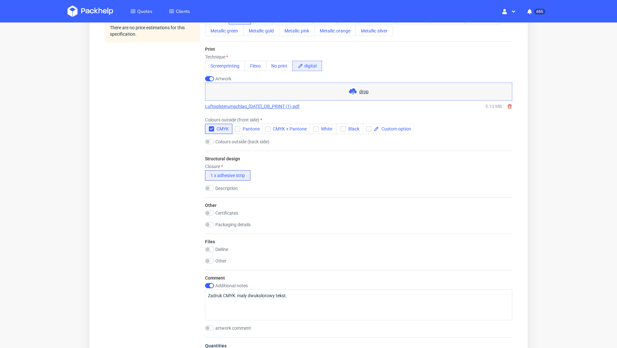
scroll to position [287, 0]
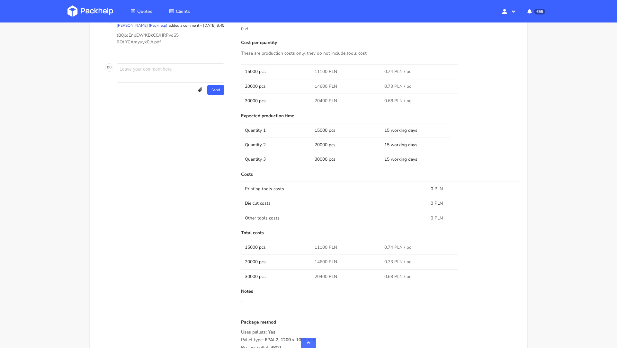
scroll to position [306, 0]
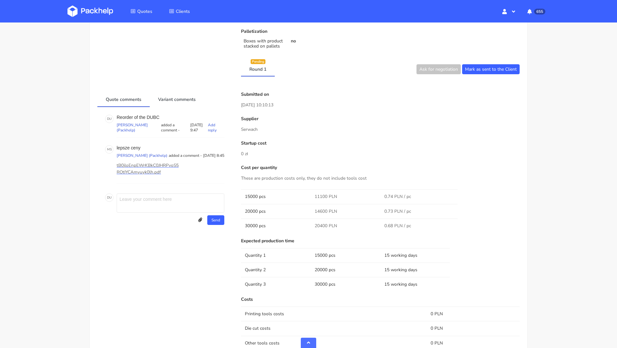
click at [148, 116] on p "Reorder of the DUBC" at bounding box center [171, 117] width 108 height 5
copy p "DUBC"
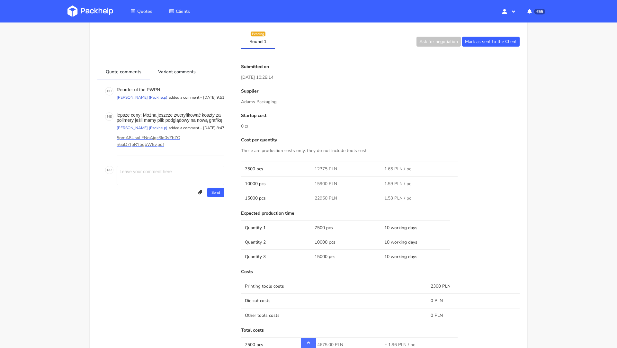
scroll to position [278, 0]
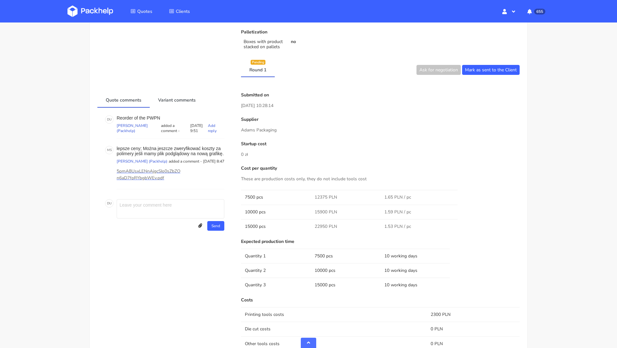
click at [153, 115] on p "Reorder of the PWPN" at bounding box center [171, 117] width 108 height 5
copy p "PWPN"
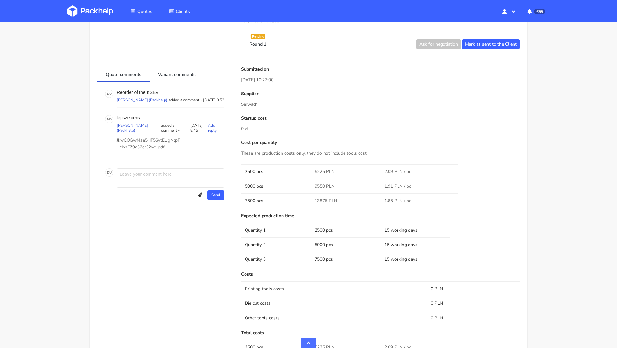
scroll to position [309, 0]
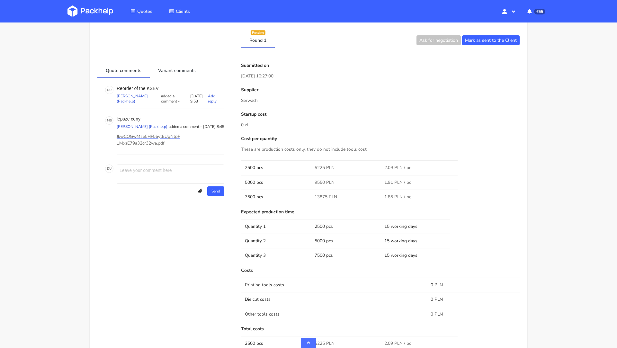
click at [151, 87] on p "Reorder of the KSEV" at bounding box center [171, 88] width 108 height 5
copy p "KSEV"
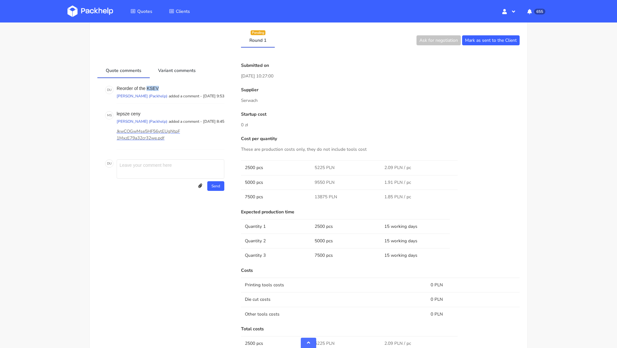
scroll to position [0, 0]
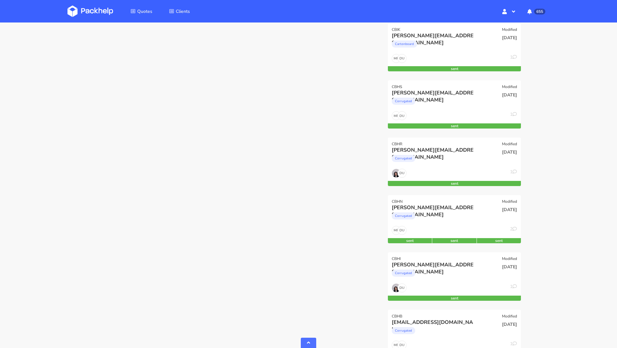
scroll to position [609, 0]
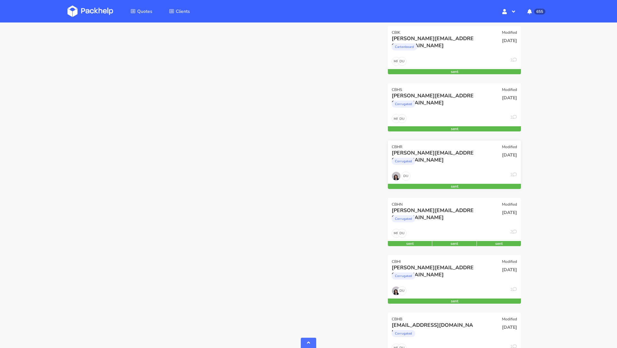
click at [452, 150] on div "simon@organic-future.com" at bounding box center [434, 152] width 85 height 7
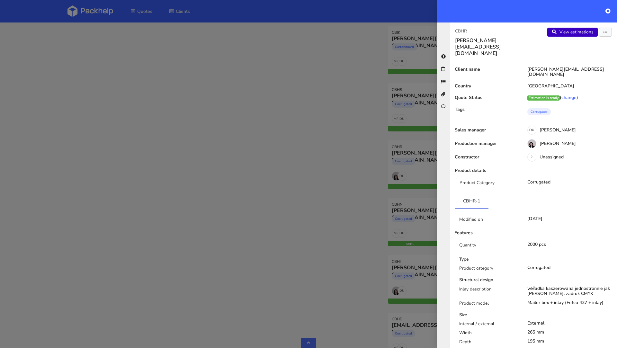
click at [563, 34] on link "View estimations" at bounding box center [572, 32] width 50 height 9
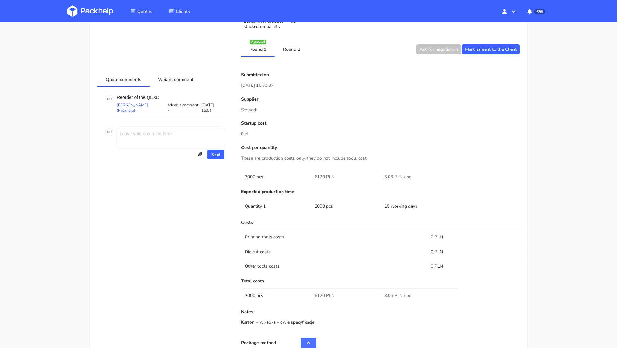
scroll to position [402, 0]
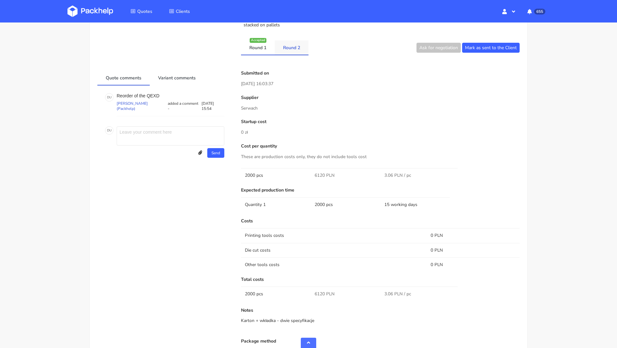
click at [289, 46] on link "Round 2" at bounding box center [292, 47] width 34 height 14
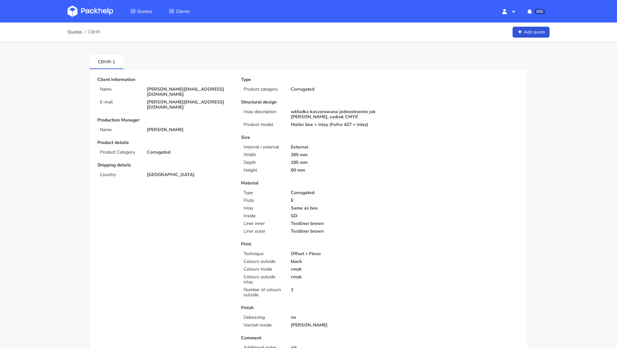
scroll to position [1, 0]
click at [91, 13] on img at bounding box center [90, 11] width 46 height 12
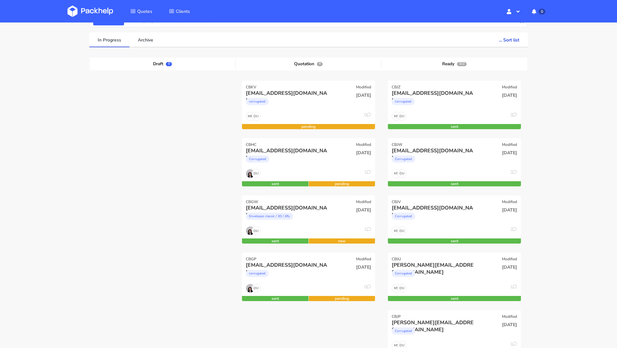
scroll to position [41, 0]
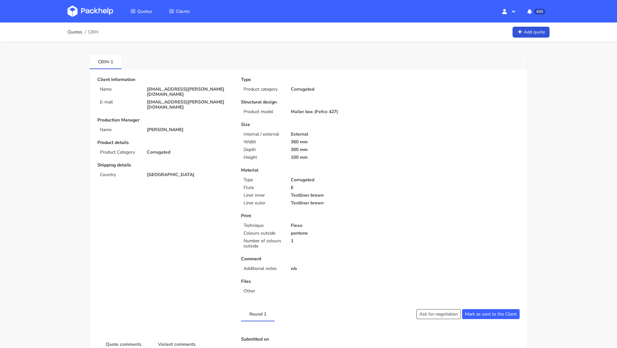
click at [181, 90] on p "[EMAIL_ADDRESS][PERSON_NAME][DOMAIN_NAME]" at bounding box center [189, 92] width 85 height 10
copy div "[EMAIL_ADDRESS][PERSON_NAME][DOMAIN_NAME]"
click at [94, 33] on span "CBIN" at bounding box center [93, 32] width 10 height 5
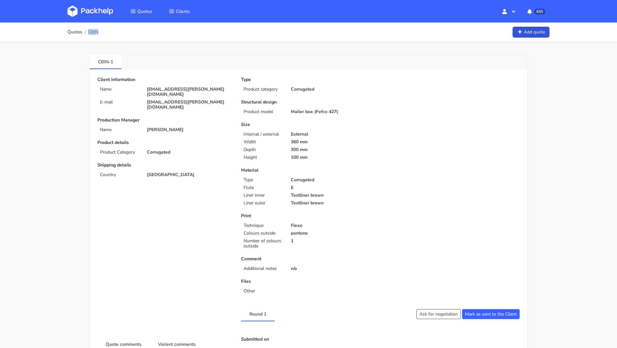
click at [94, 33] on span "CBIN" at bounding box center [93, 32] width 10 height 5
copy span "CBIN"
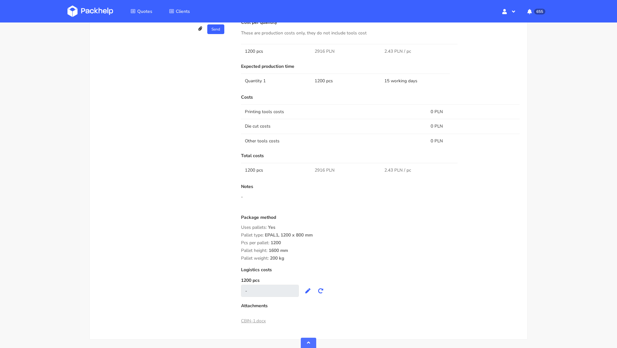
scroll to position [412, 0]
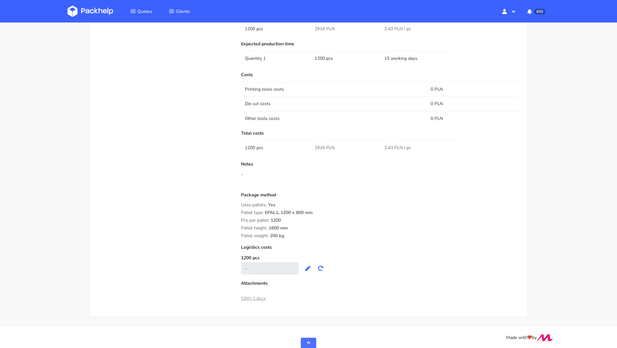
click at [319, 146] on span "2916 PLN" at bounding box center [324, 148] width 20 height 6
copy span "2916"
click at [321, 167] on div "Notes -" at bounding box center [380, 175] width 278 height 26
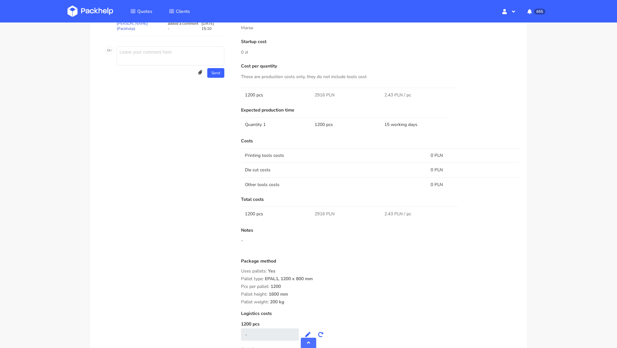
scroll to position [348, 0]
click at [94, 12] on img at bounding box center [90, 11] width 46 height 12
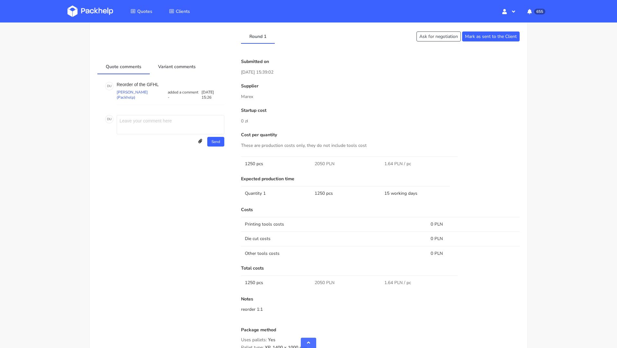
scroll to position [278, 0]
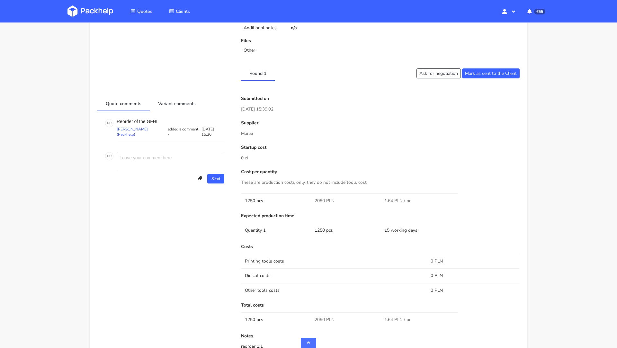
scroll to position [220, 0]
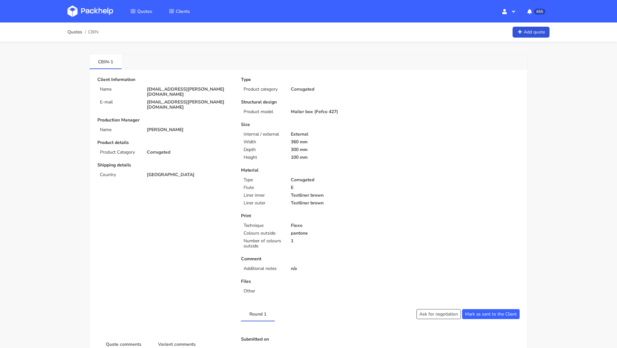
scroll to position [66, 0]
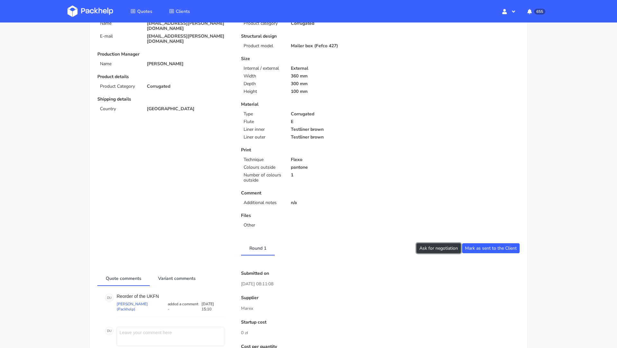
click at [426, 244] on button "Ask for negotiation" at bounding box center [438, 248] width 44 height 10
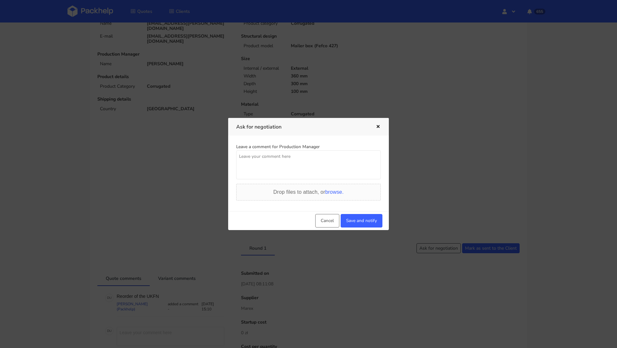
click at [278, 173] on textarea at bounding box center [308, 164] width 145 height 29
type textarea "900zl wiecej niz poprzednio w lutym? Skad tak wysoka cena?"
click at [359, 216] on button "Save and notify" at bounding box center [361, 220] width 42 height 13
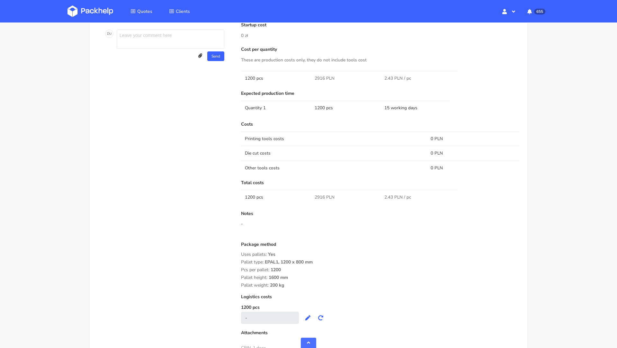
scroll to position [0, 0]
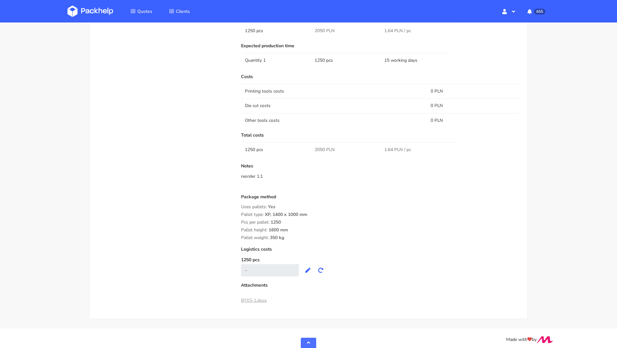
scroll to position [412, 0]
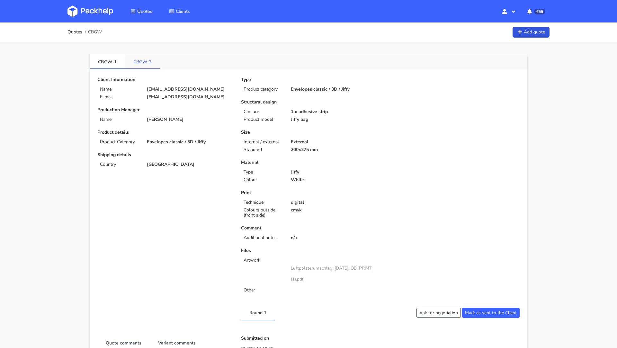
click at [138, 66] on link "CBGW-2" at bounding box center [142, 61] width 35 height 14
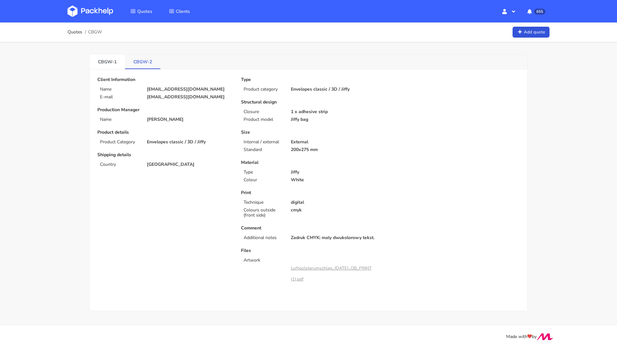
click at [139, 62] on link "CBGW-2" at bounding box center [142, 61] width 35 height 14
copy link "CBGW"
click at [85, 13] on img at bounding box center [90, 11] width 46 height 12
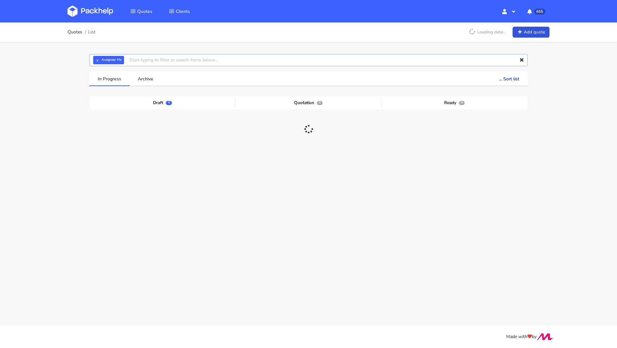
click at [171, 61] on input "text" at bounding box center [308, 60] width 438 height 12
click at [61, 148] on div "Quotes List Loading data... Add quote × Assignee: Me Assignee Me Dylan Dewit Na…" at bounding box center [308, 122] width 617 height 201
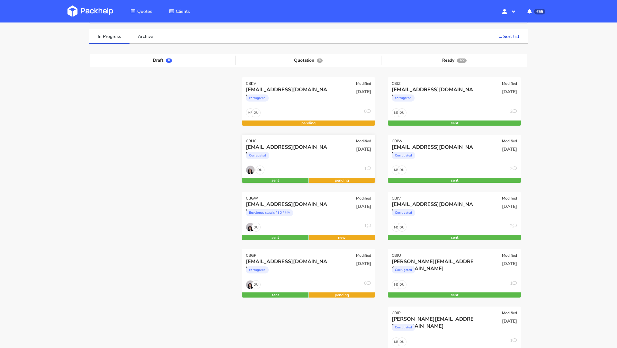
scroll to position [45, 0]
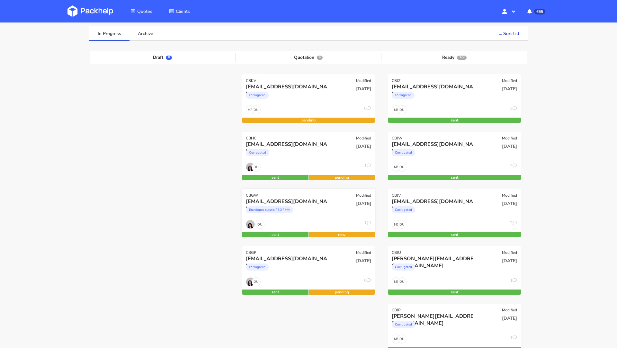
click at [298, 207] on div "Envelopes classic / 3D / Jiffy" at bounding box center [288, 211] width 85 height 13
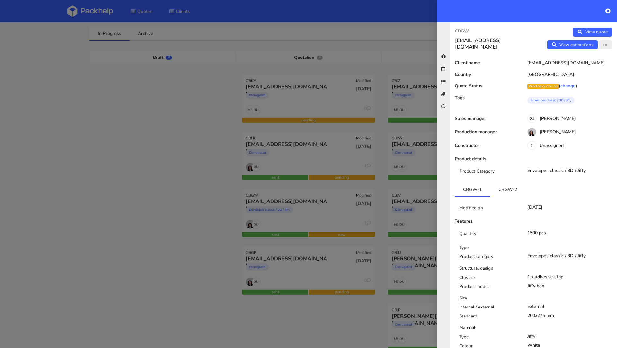
click at [601, 46] on button "button" at bounding box center [605, 44] width 13 height 9
click at [588, 70] on link "Reject quote" at bounding box center [584, 69] width 57 height 11
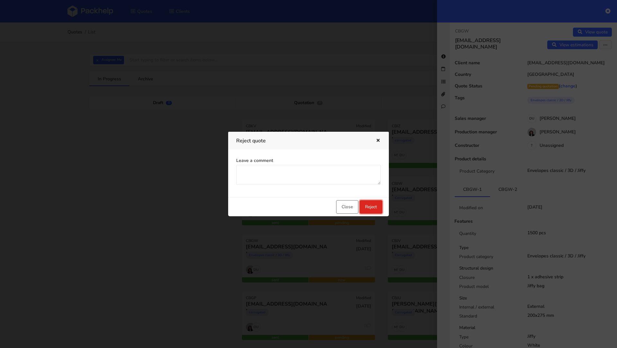
click at [377, 207] on button "Reject" at bounding box center [370, 206] width 23 height 13
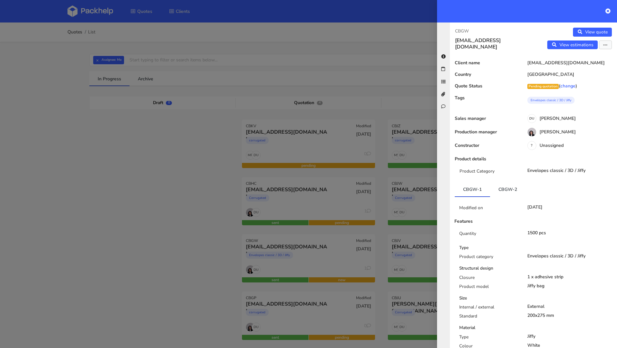
click at [460, 33] on p "CBGW" at bounding box center [491, 31] width 73 height 7
copy p "CBGW"
click at [506, 182] on link "CBGW-2" at bounding box center [507, 189] width 35 height 14
click at [606, 46] on icon "button" at bounding box center [605, 45] width 4 height 4
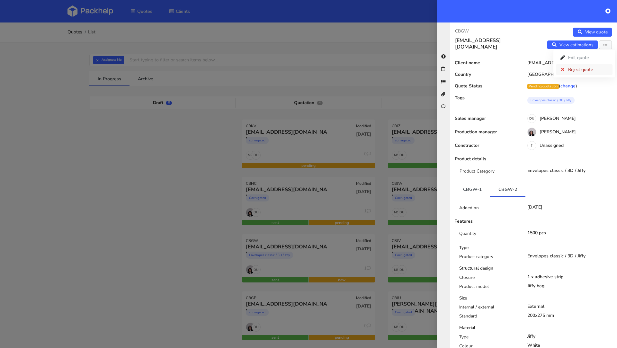
click at [590, 69] on link "Reject quote" at bounding box center [584, 69] width 57 height 11
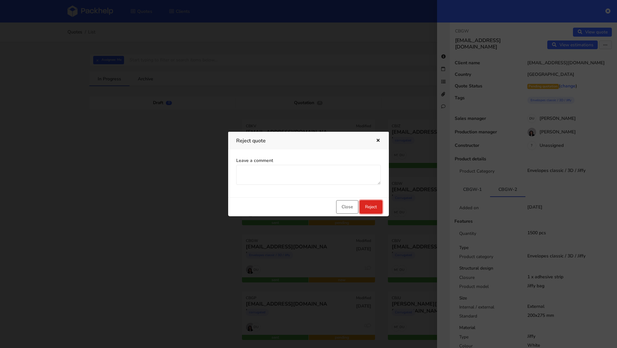
click at [373, 207] on button "Reject" at bounding box center [370, 206] width 23 height 13
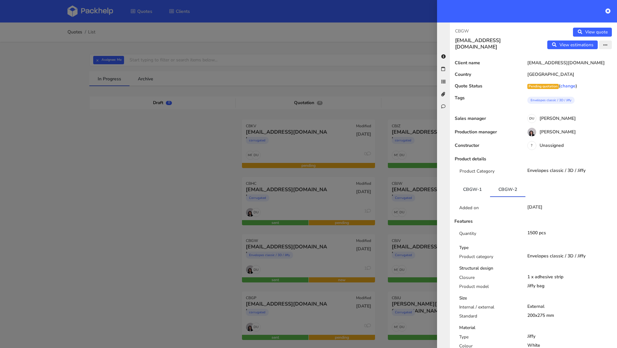
click at [604, 44] on icon "button" at bounding box center [605, 45] width 4 height 4
click at [586, 73] on link "Reject quote" at bounding box center [584, 69] width 57 height 11
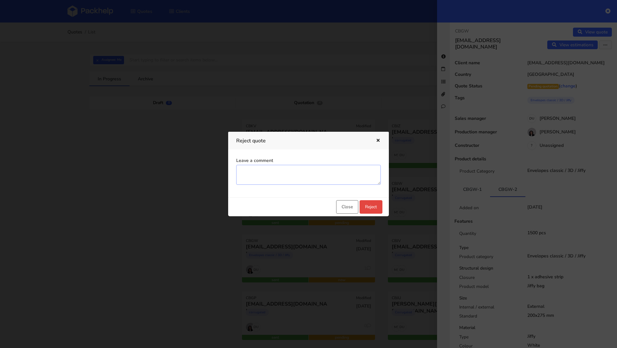
click at [291, 175] on textarea "Leave a comment" at bounding box center [308, 175] width 145 height 20
click at [280, 176] on textarea "Leave a comment" at bounding box center [308, 175] width 145 height 20
type textarea "."
click at [373, 205] on button "Reject" at bounding box center [370, 206] width 23 height 13
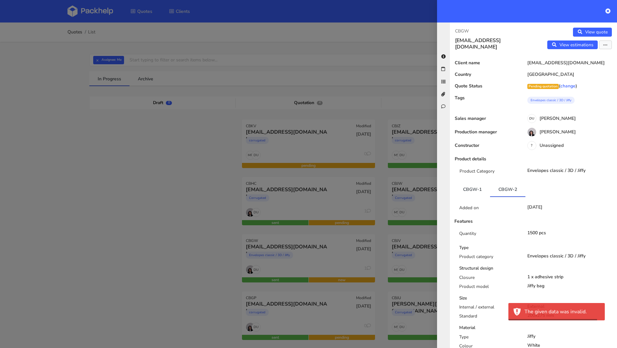
click at [170, 177] on div at bounding box center [308, 174] width 617 height 348
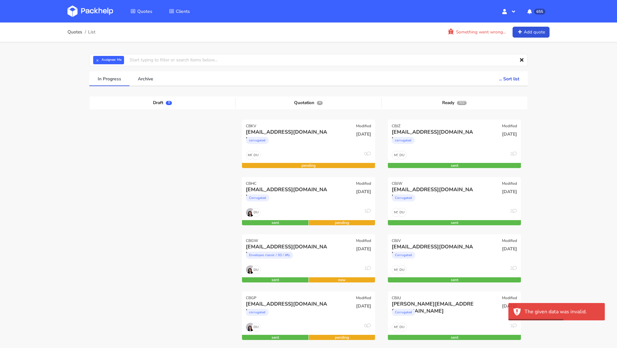
click at [93, 19] on link at bounding box center [94, 11] width 55 height 19
